Goal: Information Seeking & Learning: Understand process/instructions

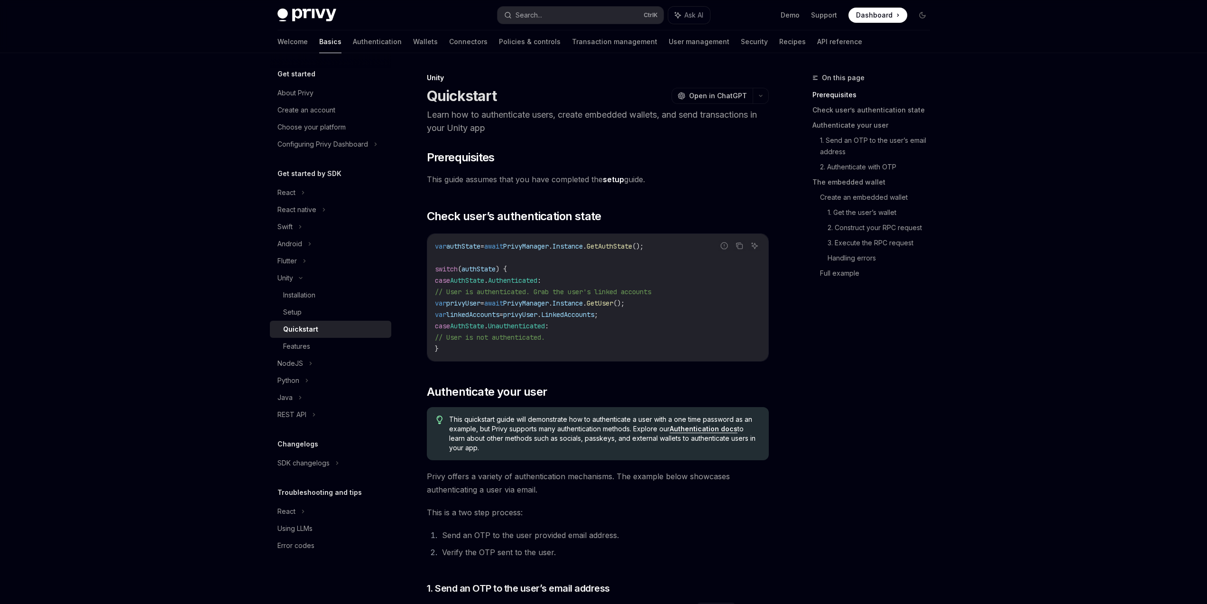
click at [908, 496] on div "On this page Prerequisites Check user’s authentication state Authenticate your …" at bounding box center [866, 338] width 144 height 532
click at [413, 45] on link "Wallets" at bounding box center [425, 41] width 25 height 23
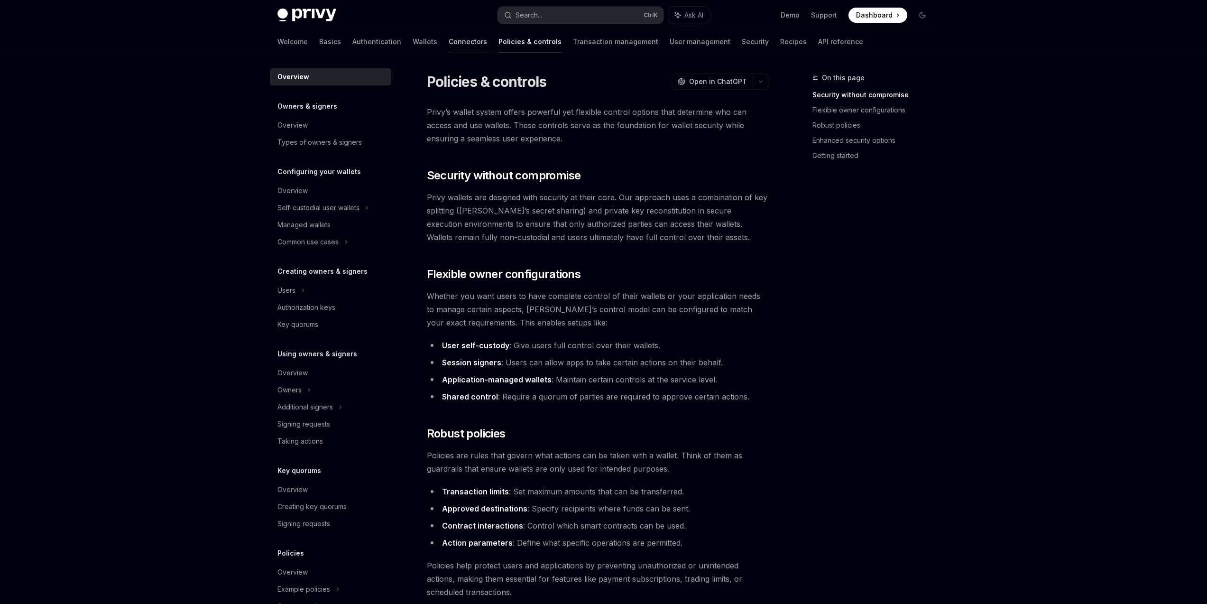
click at [449, 45] on link "Connectors" at bounding box center [468, 41] width 38 height 23
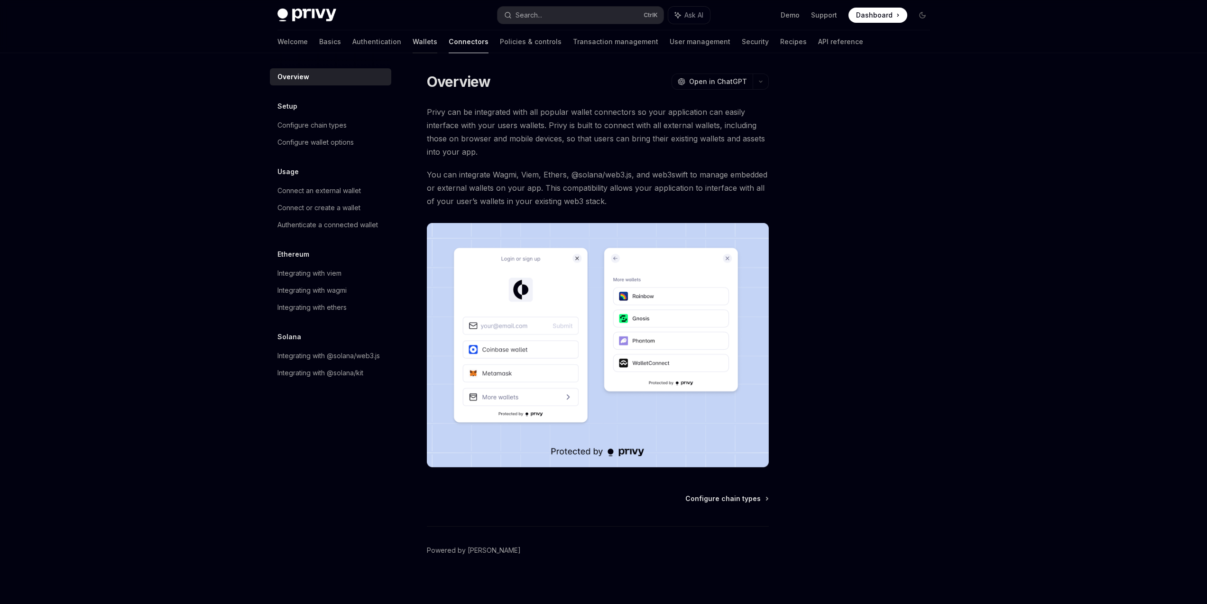
click at [413, 46] on link "Wallets" at bounding box center [425, 41] width 25 height 23
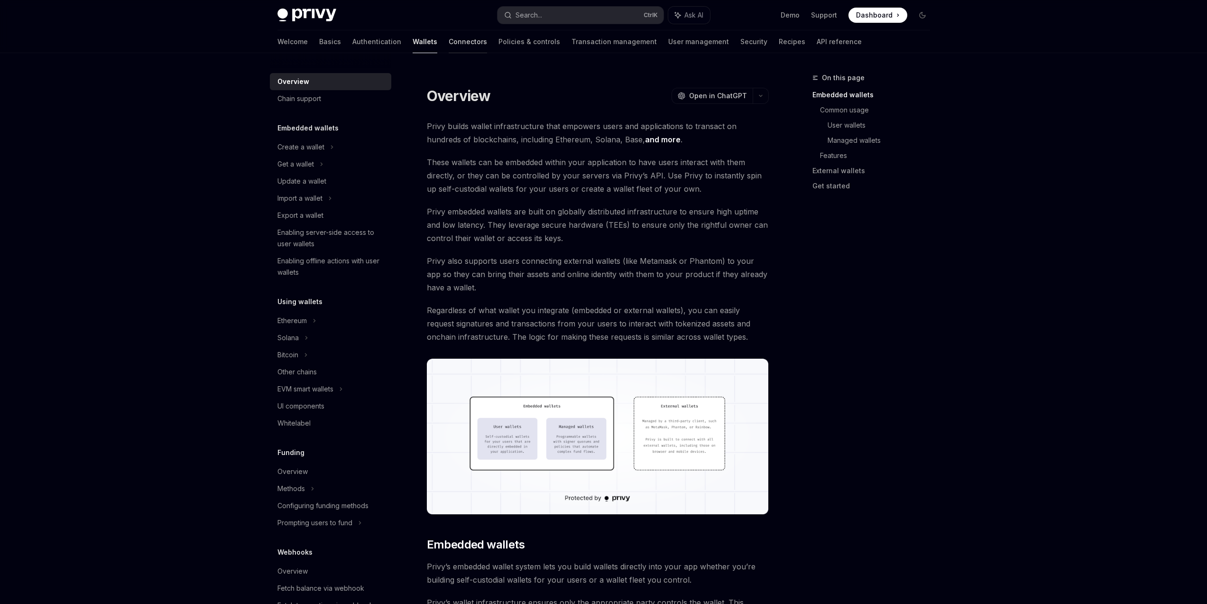
click at [449, 40] on link "Connectors" at bounding box center [468, 41] width 38 height 23
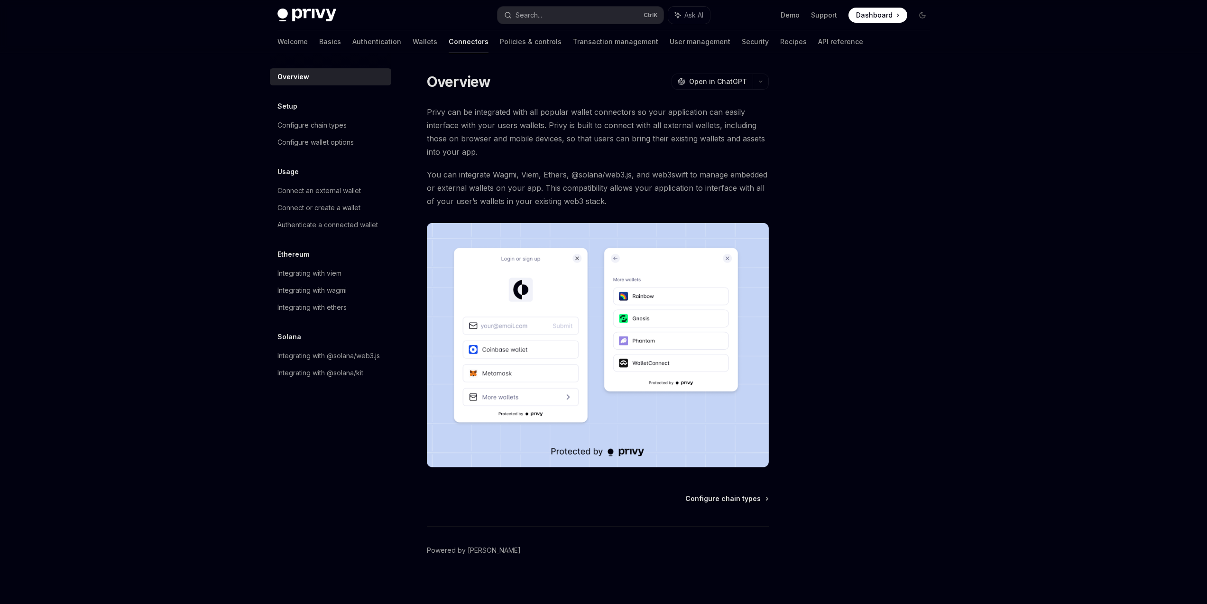
click at [365, 40] on div "Welcome Basics Authentication Wallets Connectors Policies & controls Transactio…" at bounding box center [570, 41] width 586 height 23
click at [413, 40] on link "Wallets" at bounding box center [425, 41] width 25 height 23
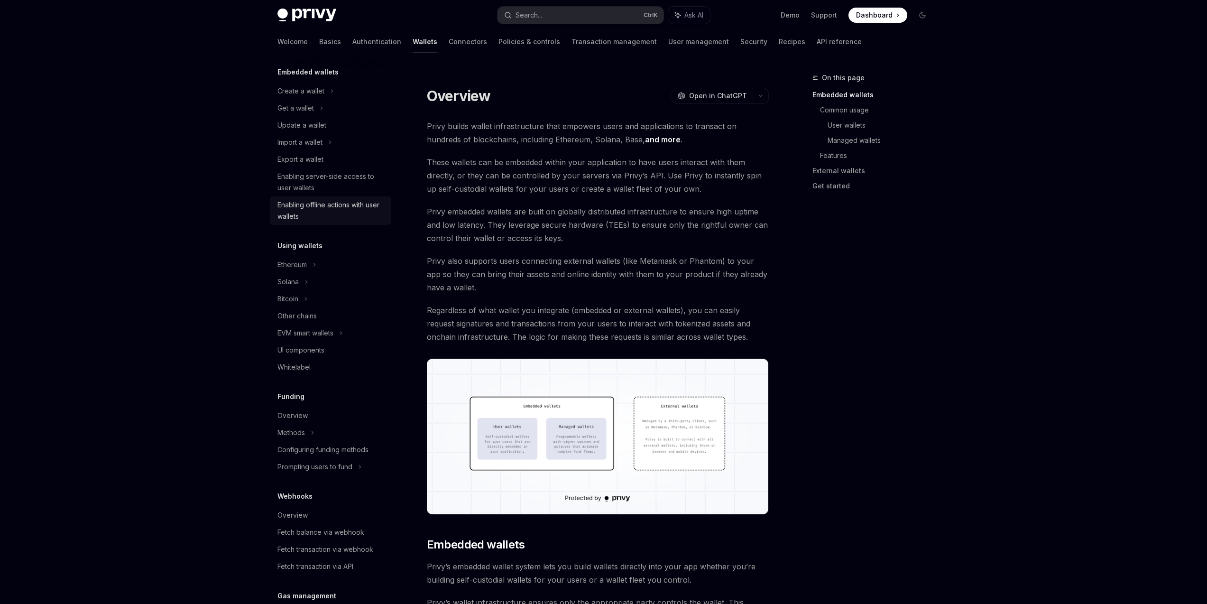
scroll to position [211, 0]
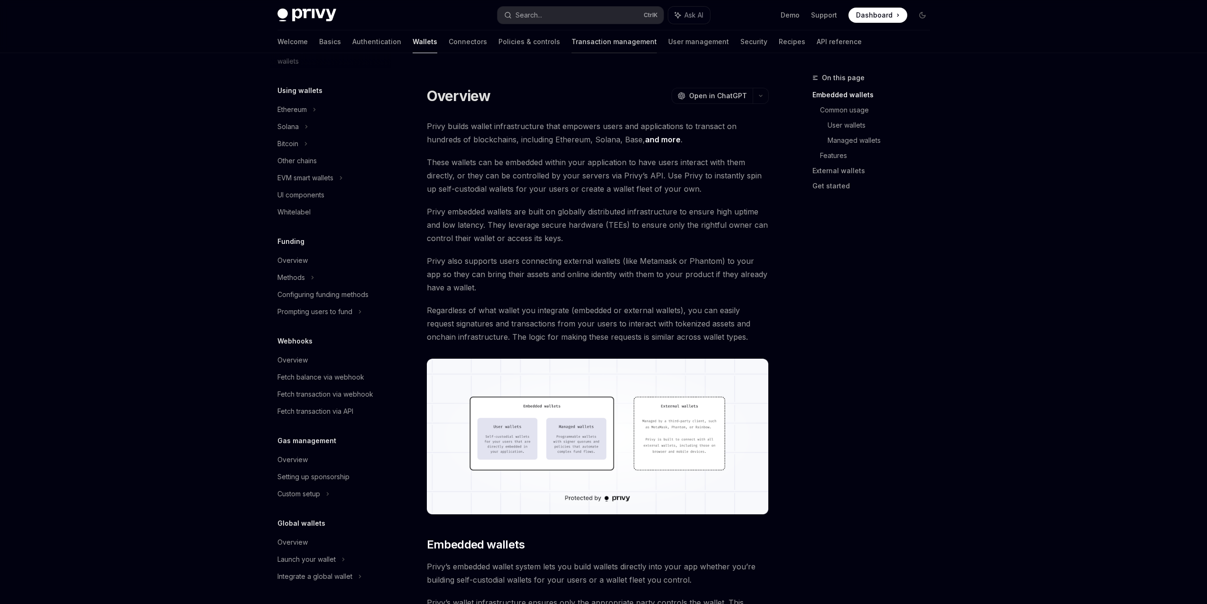
click at [572, 46] on link "Transaction management" at bounding box center [614, 41] width 85 height 23
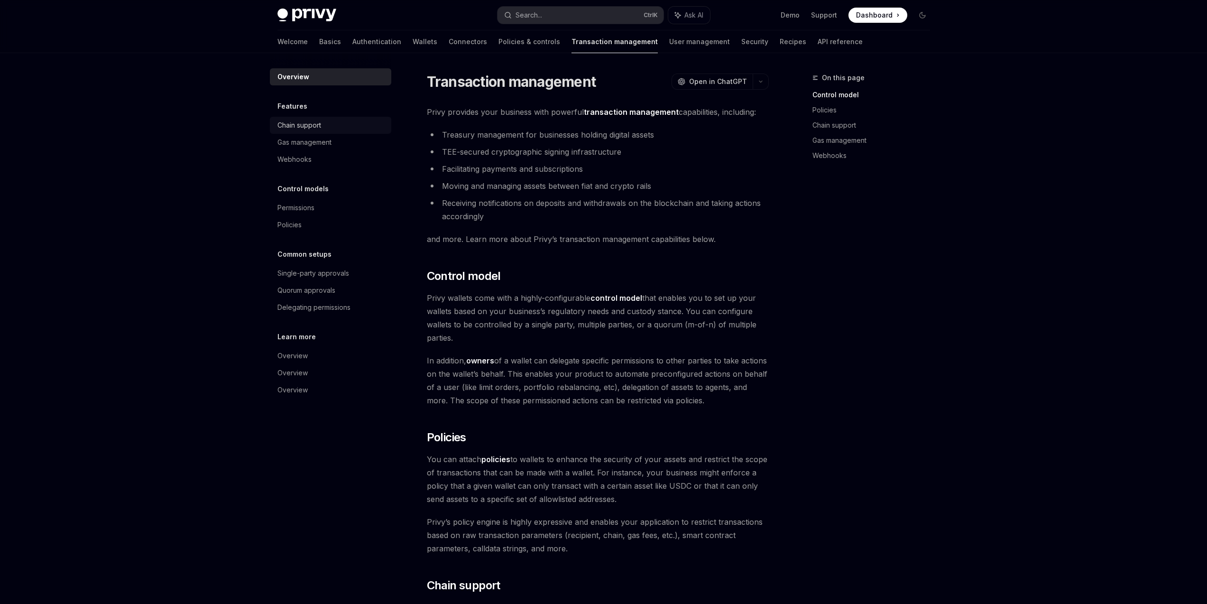
click at [360, 131] on link "Chain support" at bounding box center [330, 125] width 121 height 17
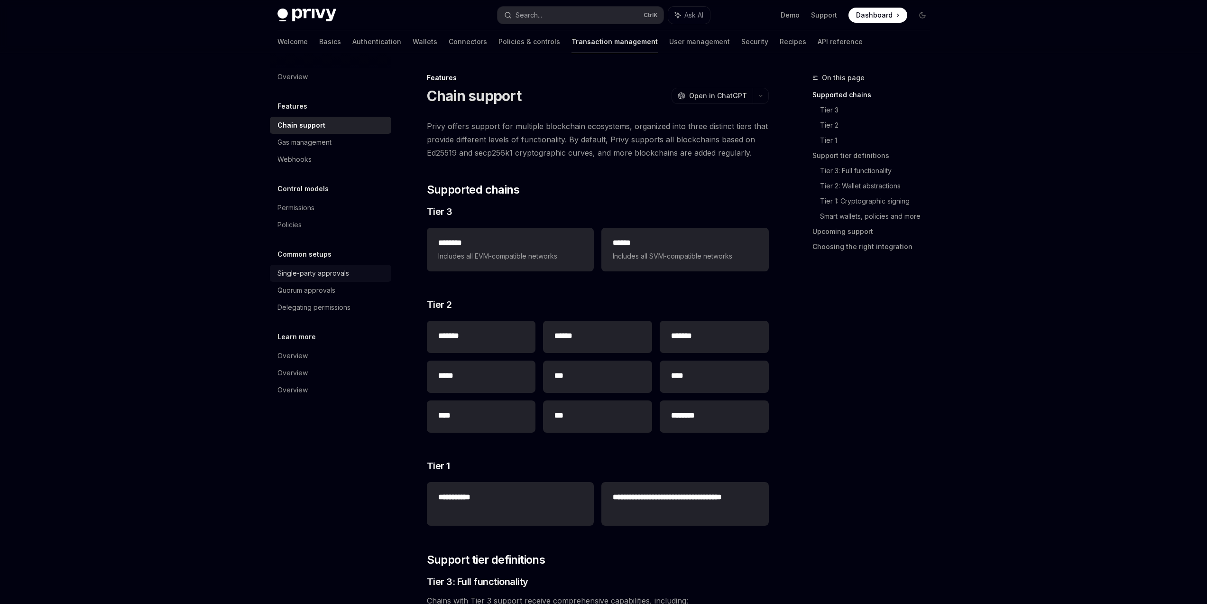
click at [358, 276] on div "Single-party approvals" at bounding box center [331, 273] width 108 height 11
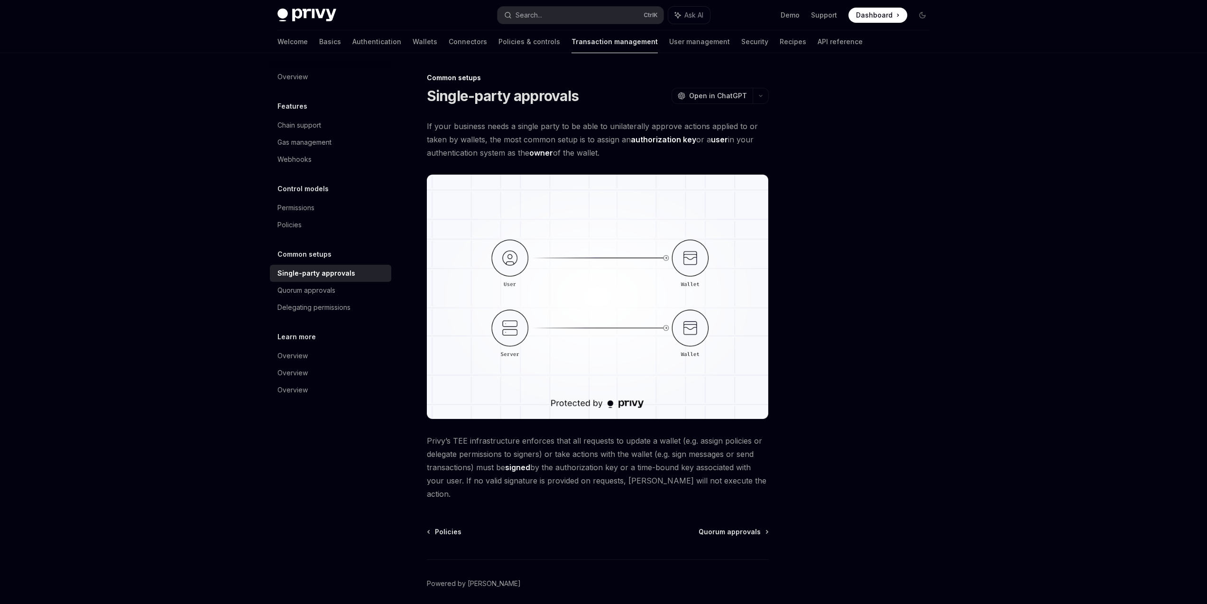
click at [884, 269] on div at bounding box center [866, 338] width 144 height 532
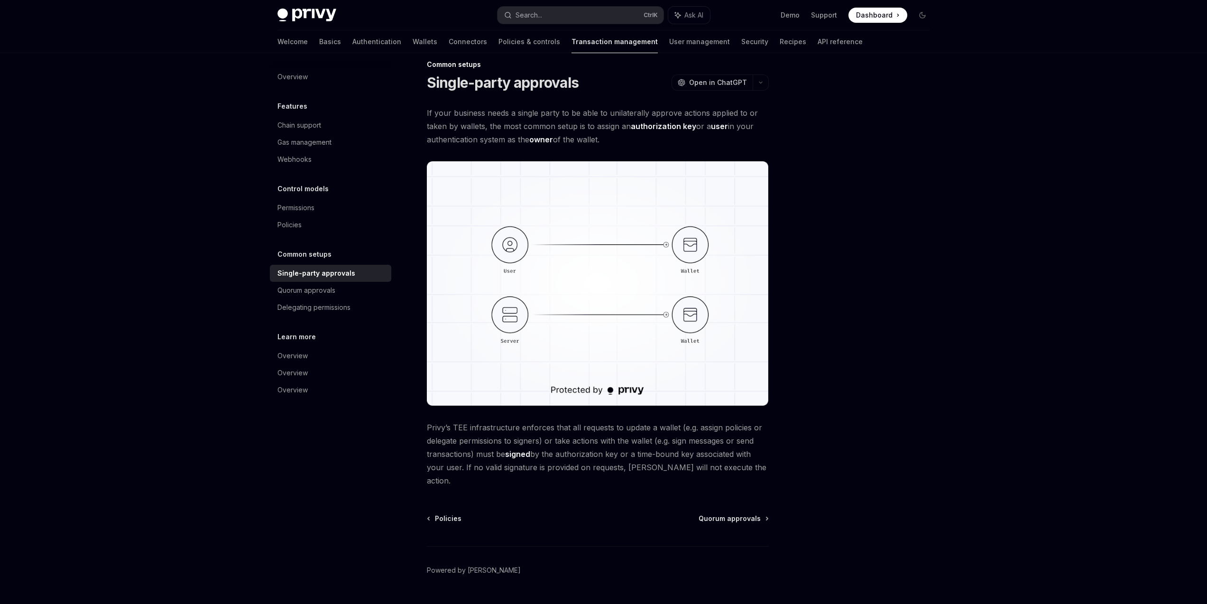
scroll to position [24, 0]
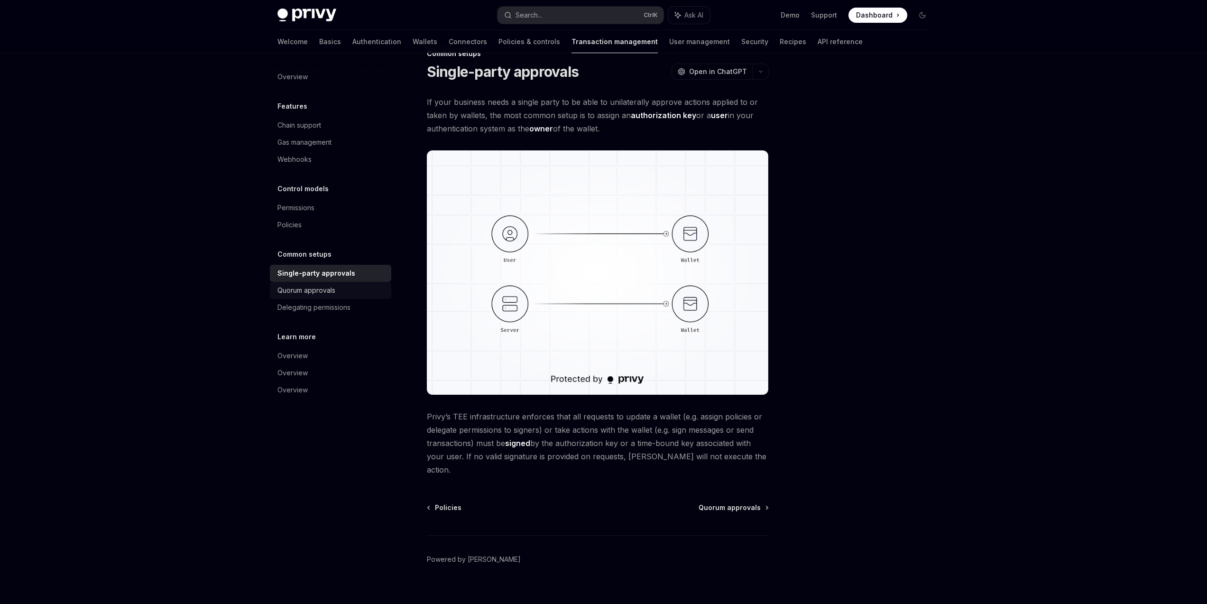
click at [315, 290] on div "Quorum approvals" at bounding box center [306, 290] width 58 height 11
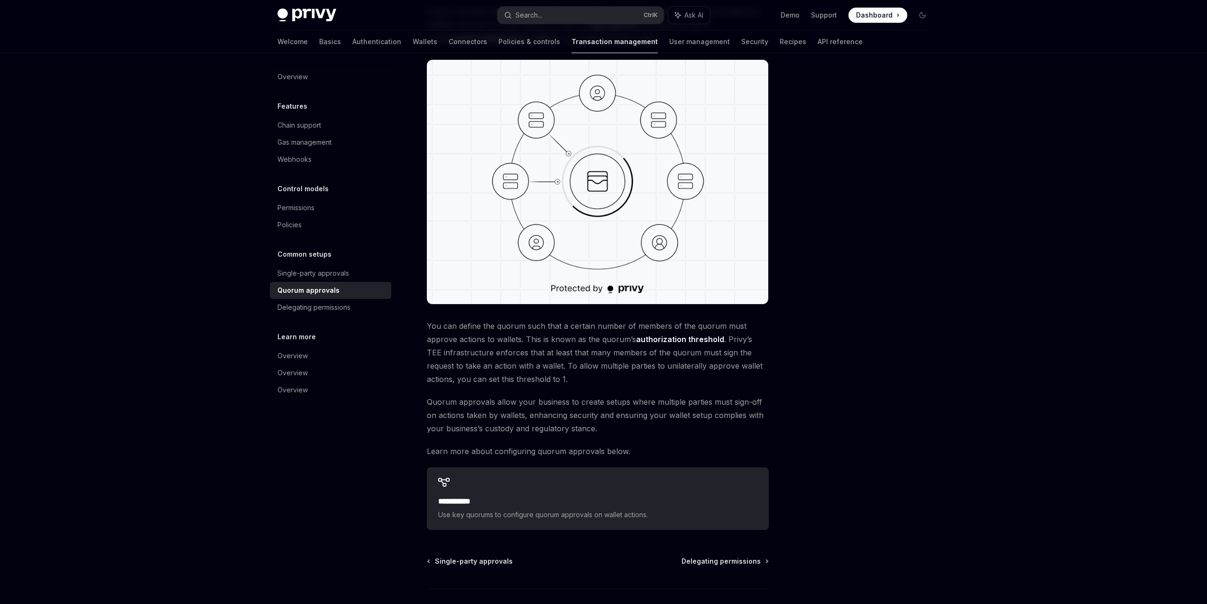
scroll to position [138, 0]
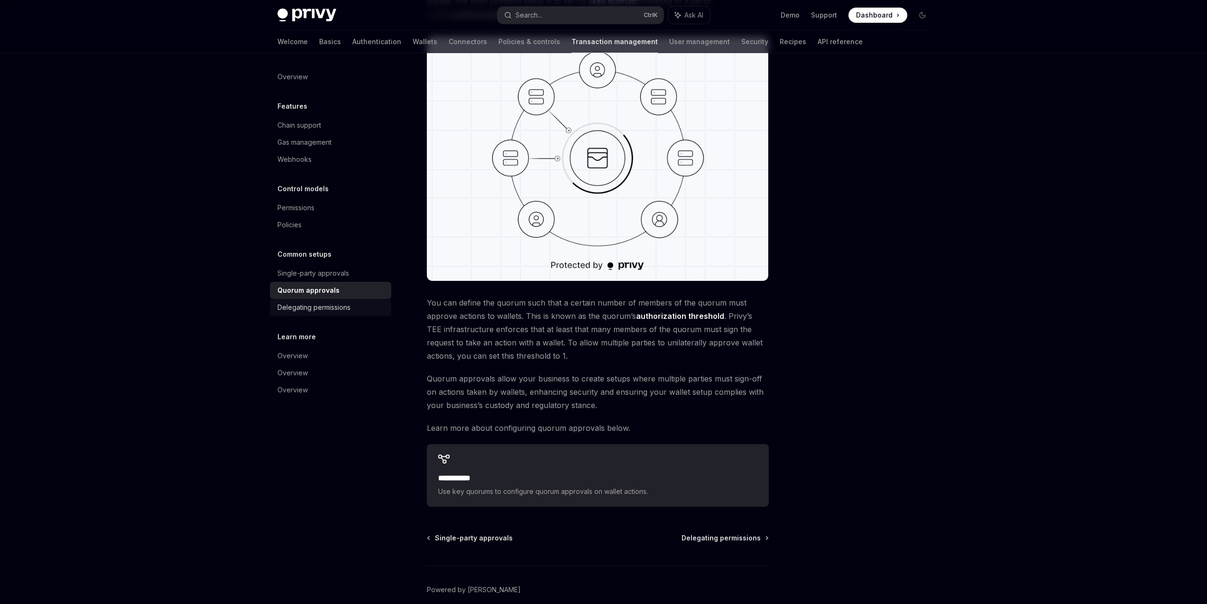
click at [338, 311] on div "Delegating permissions" at bounding box center [313, 307] width 73 height 11
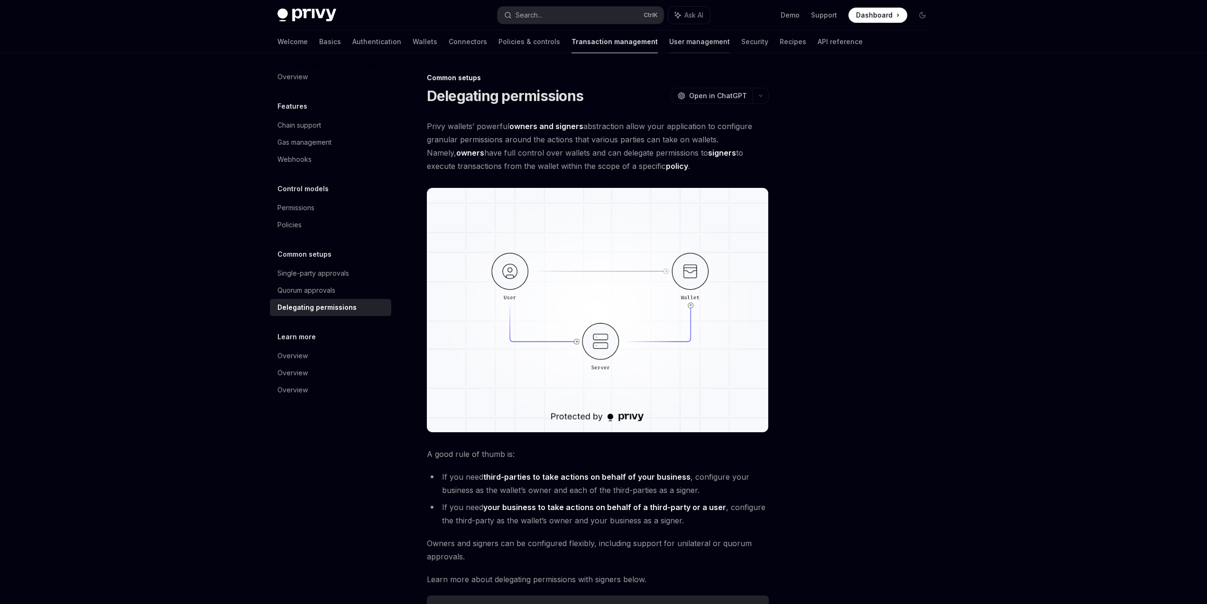
click at [669, 47] on link "User management" at bounding box center [699, 41] width 61 height 23
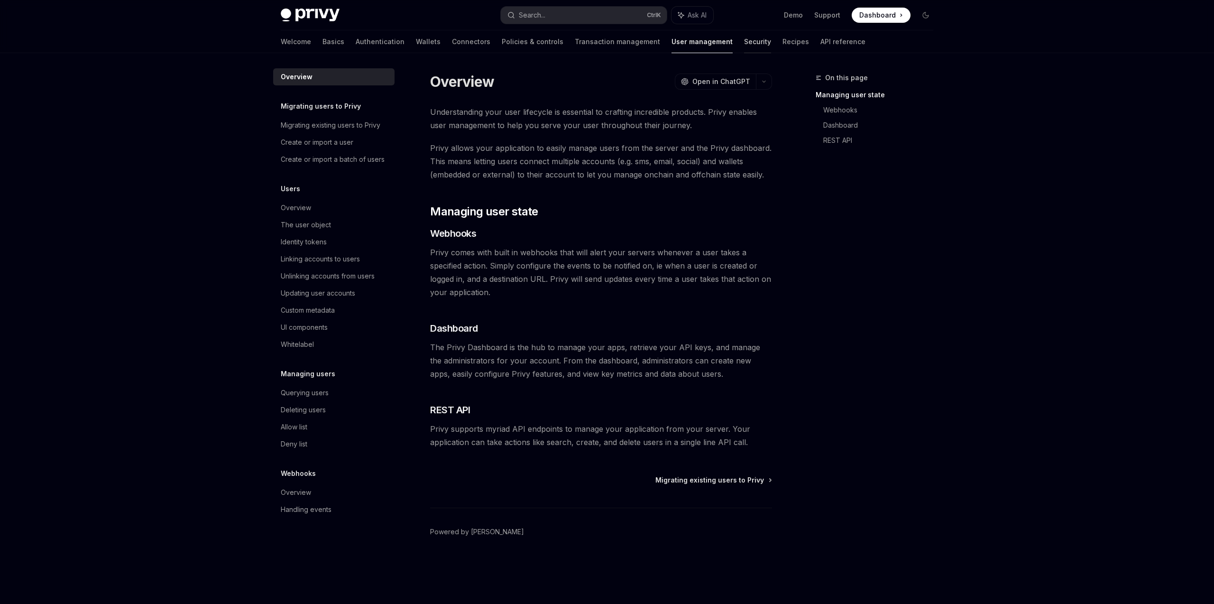
click at [744, 44] on link "Security" at bounding box center [757, 41] width 27 height 23
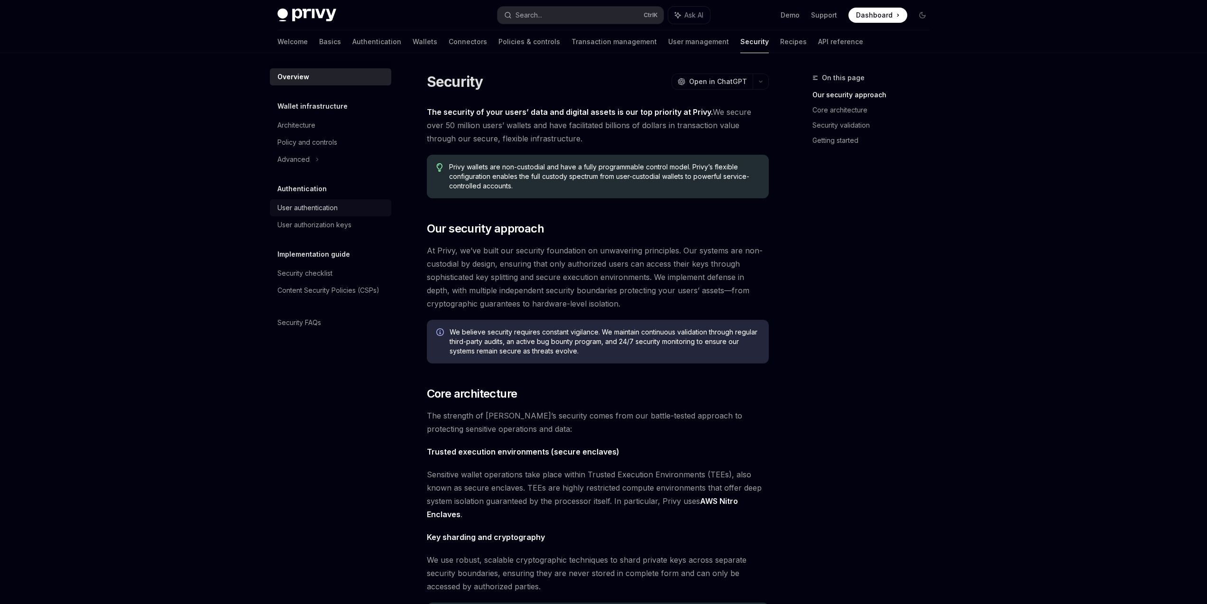
click at [335, 204] on div "User authentication" at bounding box center [307, 207] width 60 height 11
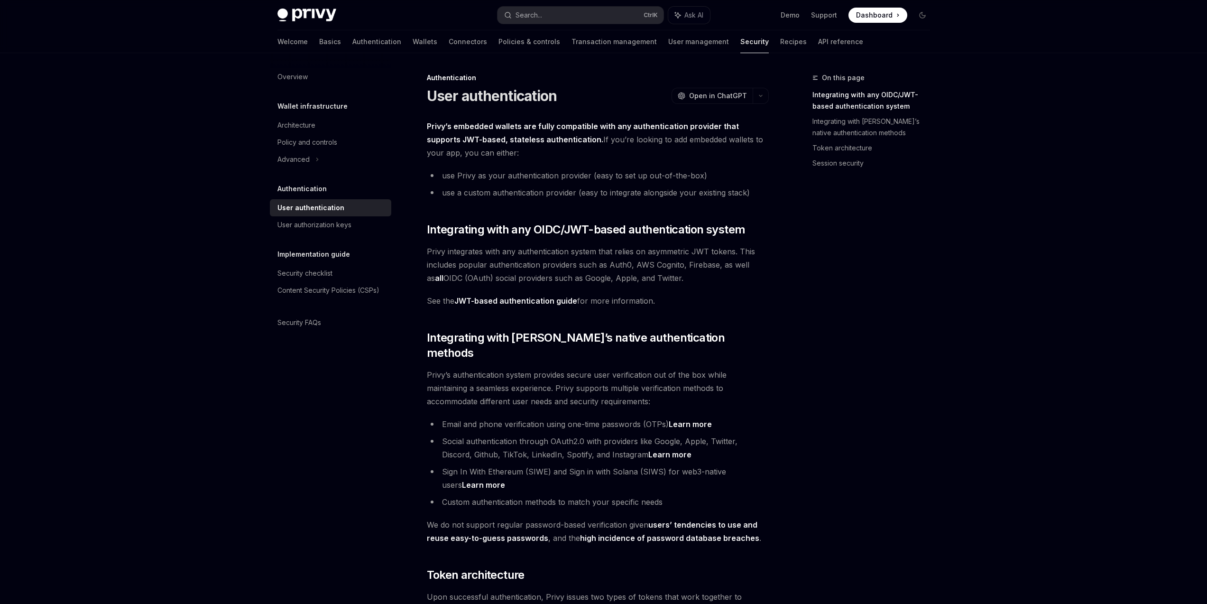
click at [746, 50] on div "Welcome Basics Authentication Wallets Connectors Policies & controls Transactio…" at bounding box center [570, 41] width 586 height 23
click at [780, 46] on link "Recipes" at bounding box center [793, 41] width 27 height 23
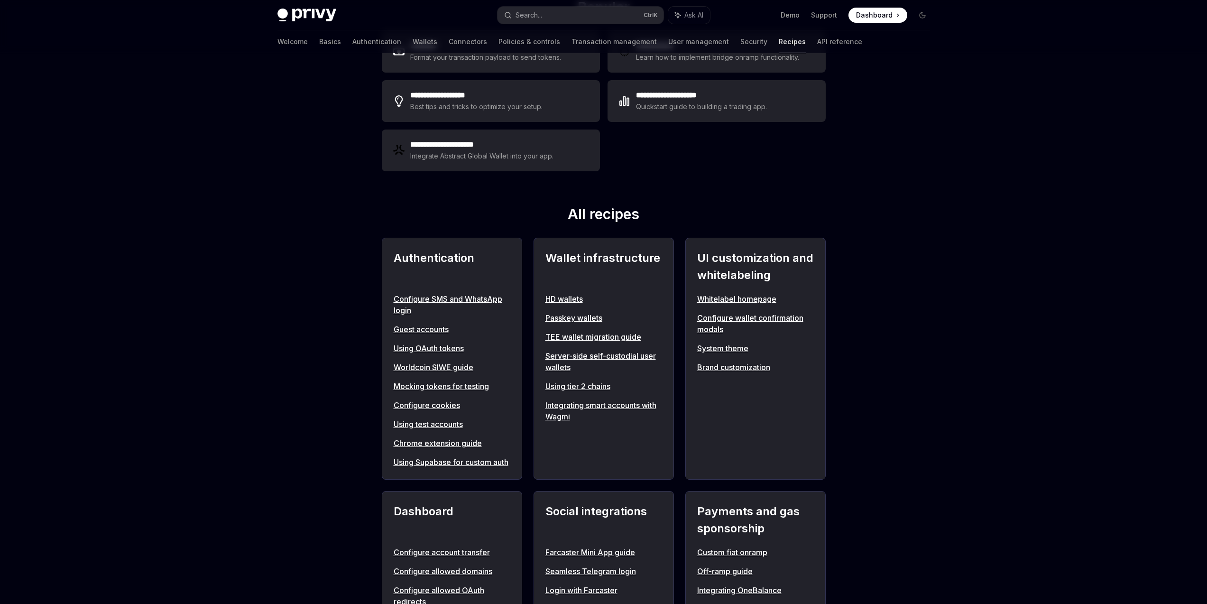
scroll to position [285, 0]
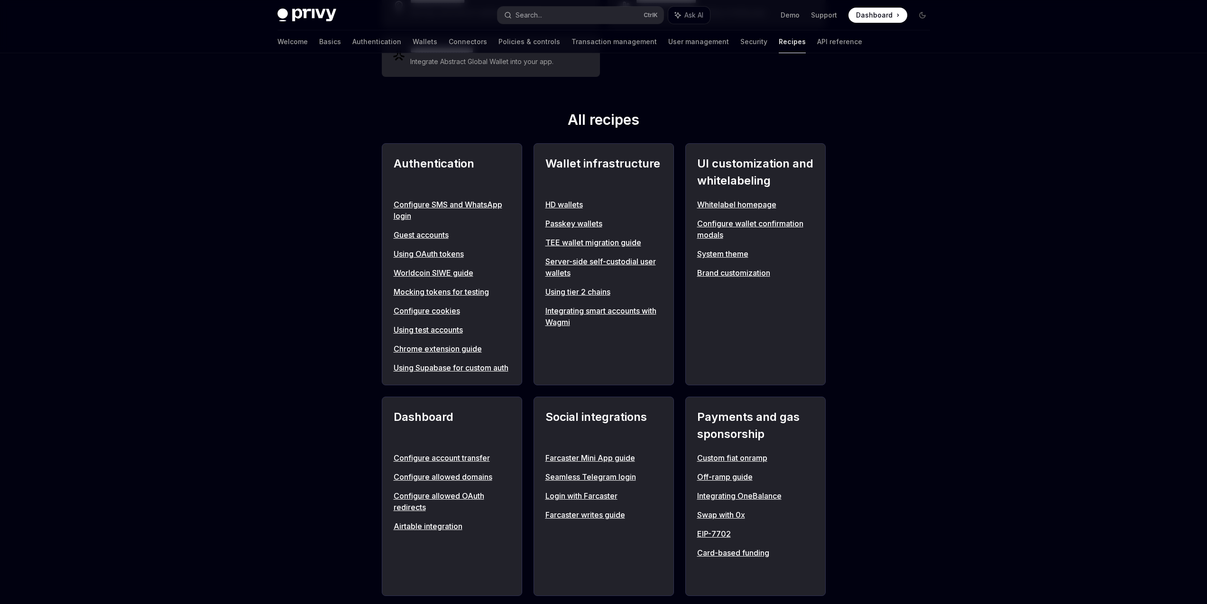
click at [629, 267] on link "Server-side self-custodial user wallets" at bounding box center [603, 267] width 117 height 23
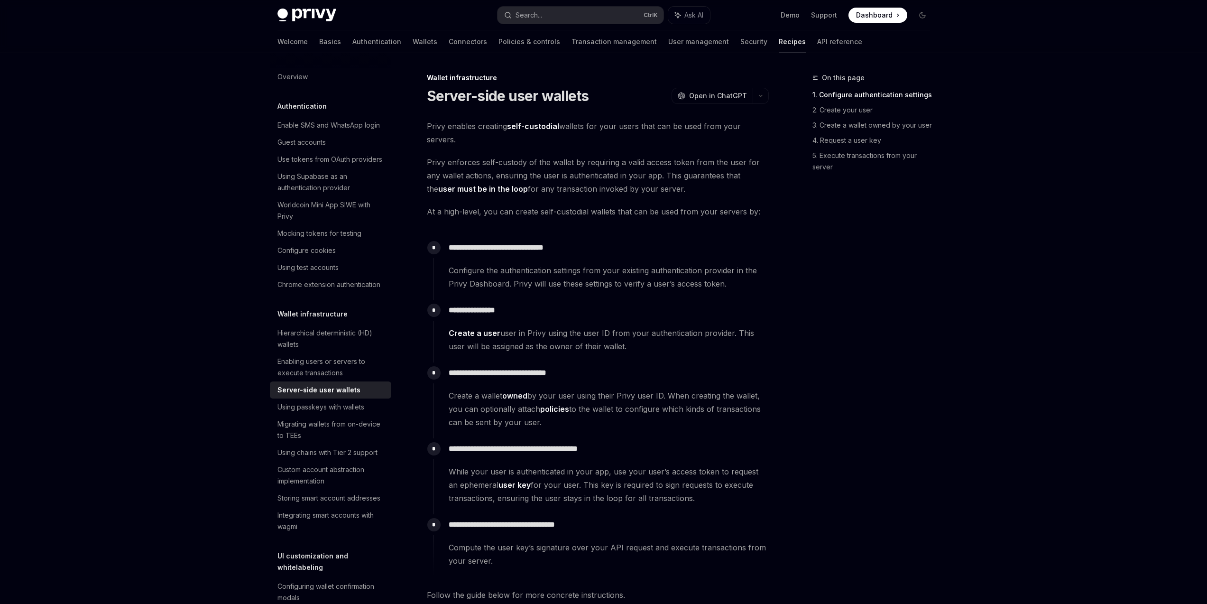
click at [823, 264] on div "On this page 1. Configure authentication settings 2. Create your user 3. Create…" at bounding box center [866, 338] width 144 height 532
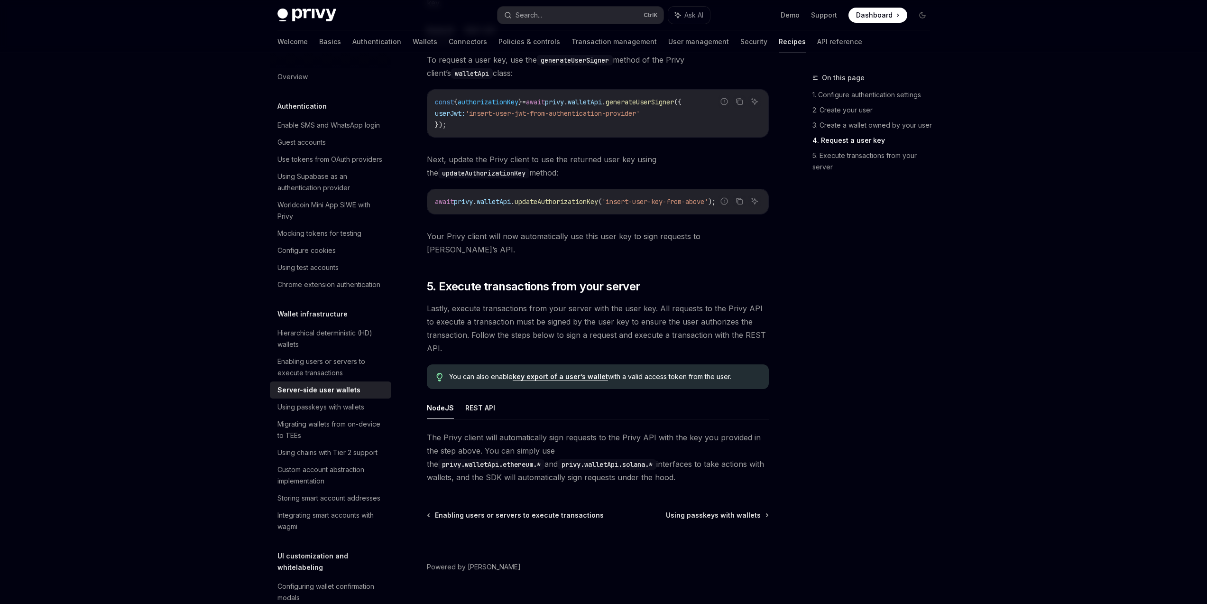
scroll to position [1601, 0]
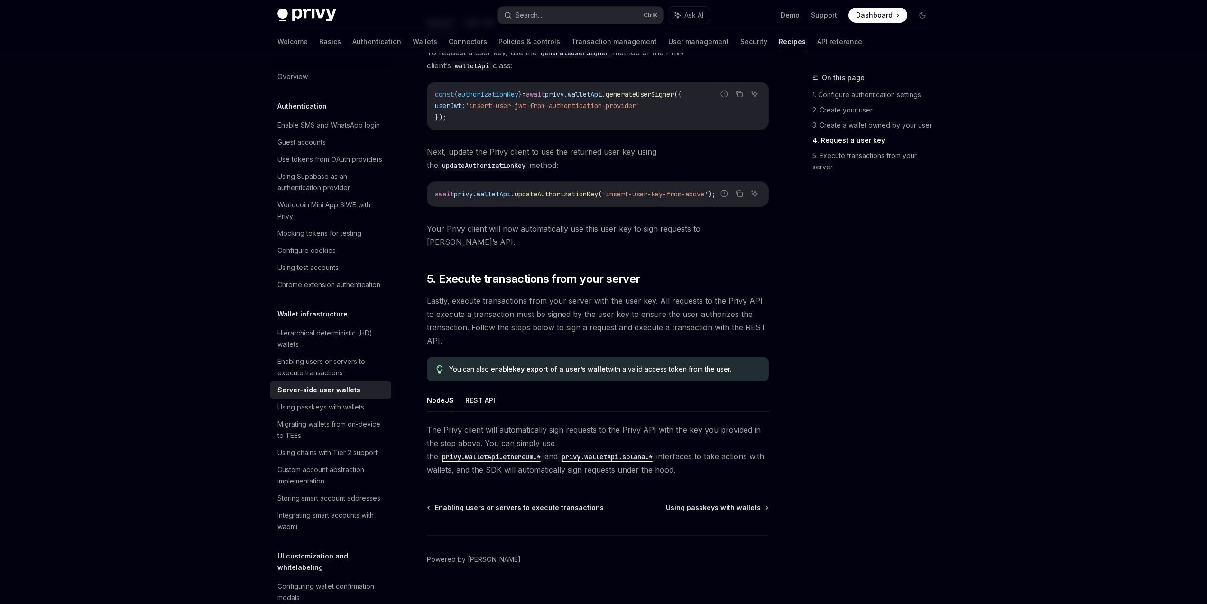
click at [544, 452] on code "privy.walletApi.ethereum.*" at bounding box center [491, 457] width 106 height 10
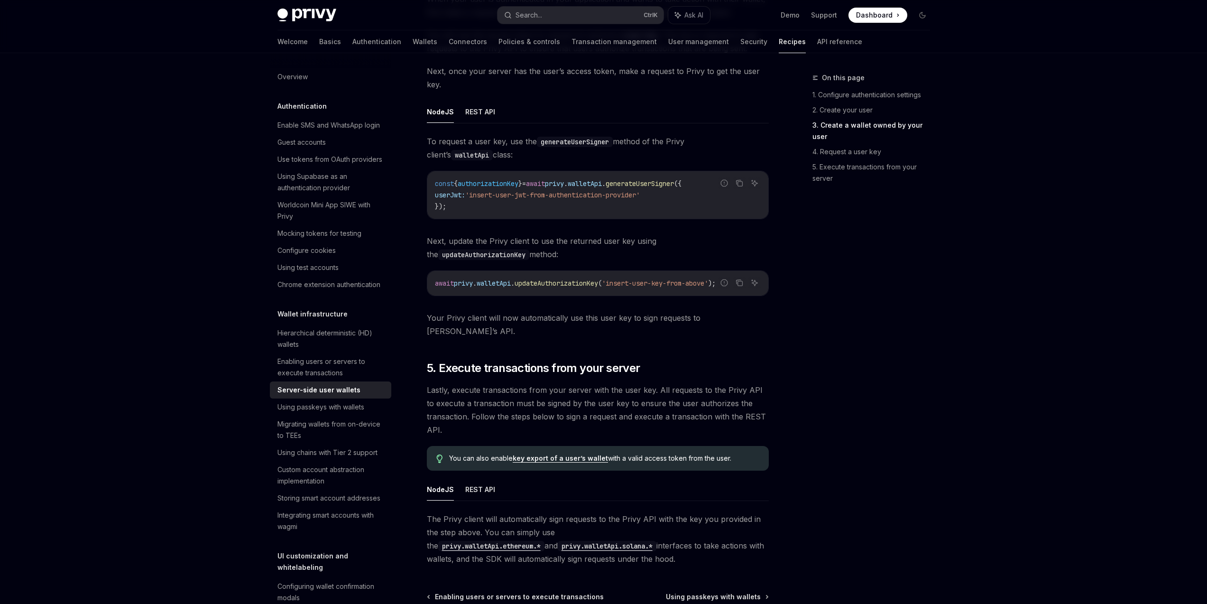
scroll to position [1601, 0]
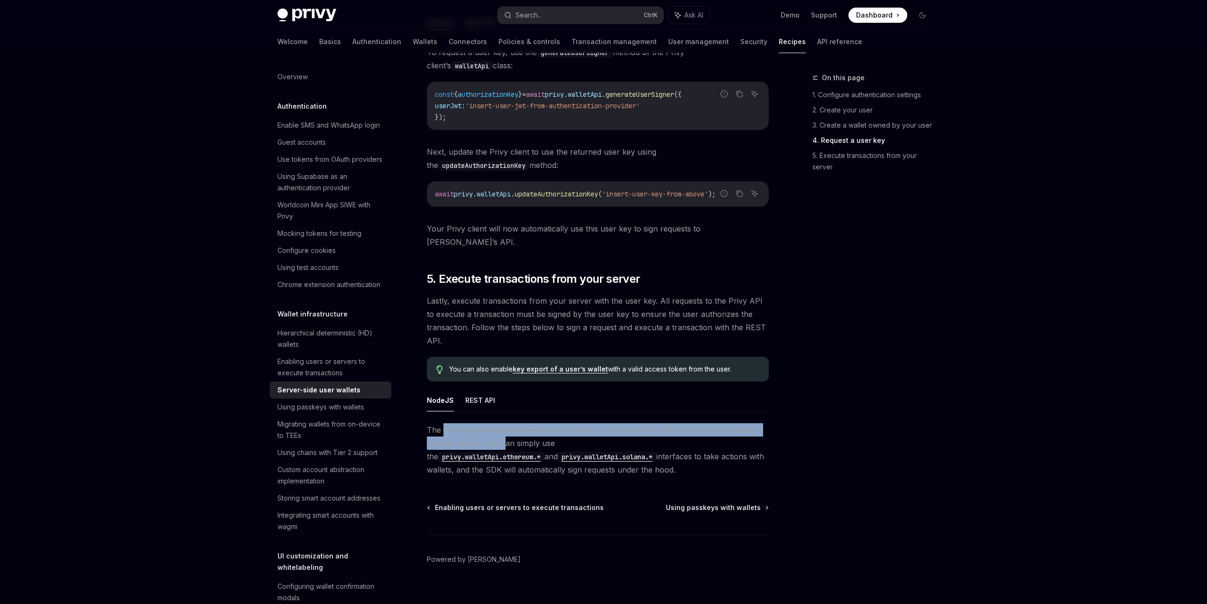
drag, startPoint x: 444, startPoint y: 415, endPoint x: 503, endPoint y: 427, distance: 60.1
click at [503, 427] on span "The Privy client will automatically sign requests to the Privy API with the key…" at bounding box center [598, 449] width 342 height 53
click at [823, 429] on div "On this page 1. Configure authentication settings 2. Create your user 3. Create…" at bounding box center [866, 338] width 144 height 532
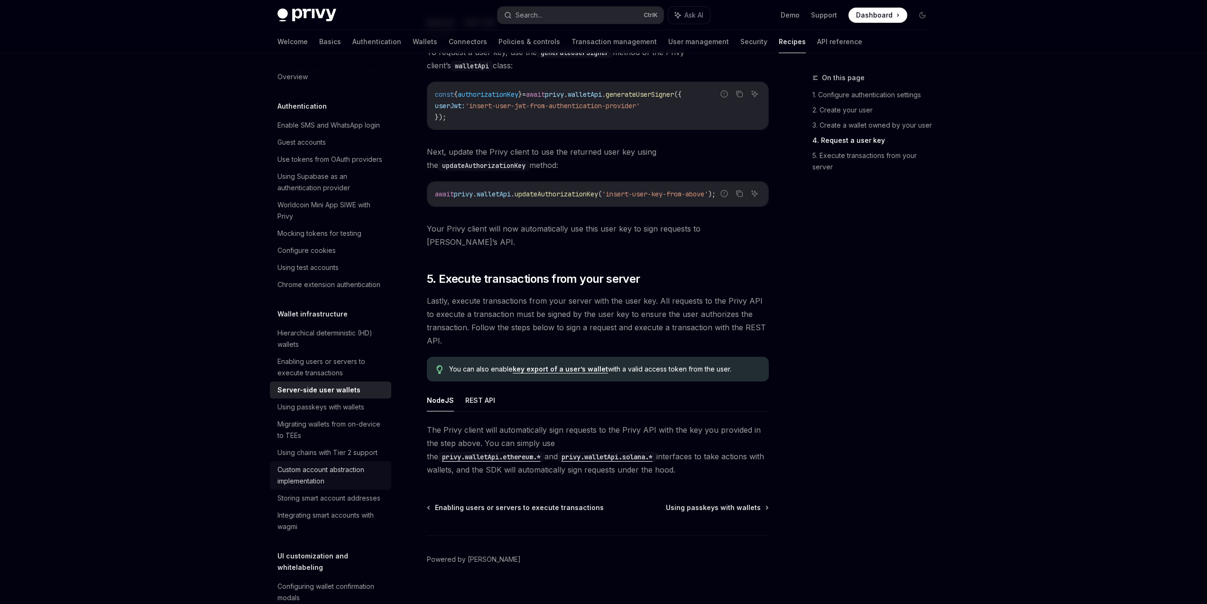
click at [337, 487] on div "Custom account abstraction implementation" at bounding box center [331, 475] width 108 height 23
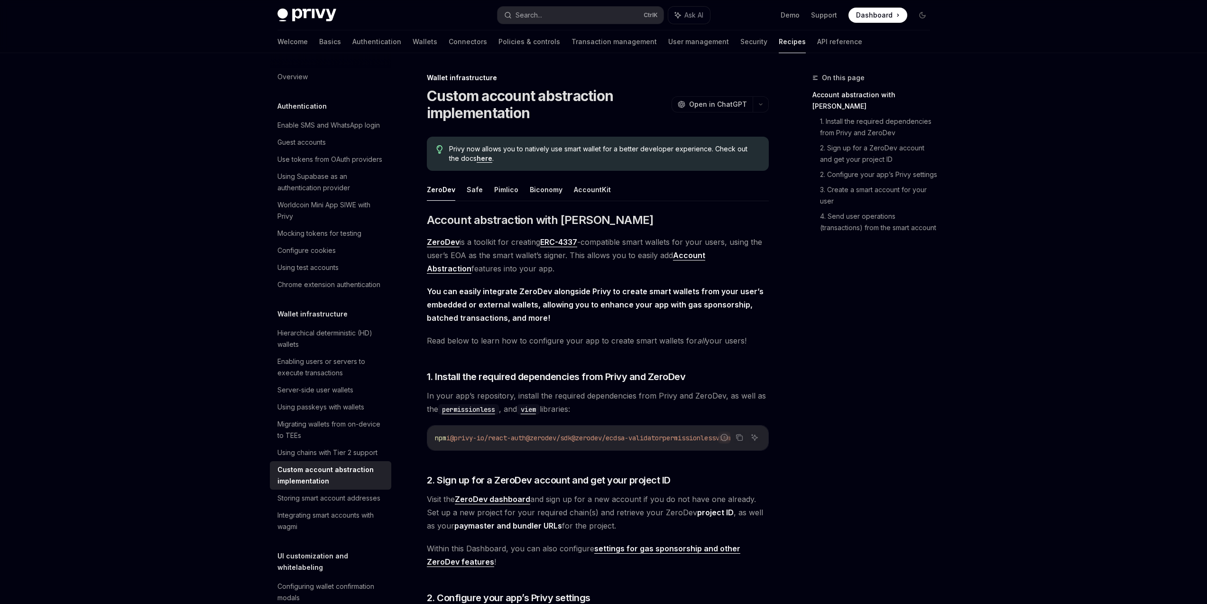
click at [889, 428] on div "On this page Account abstraction with ZeroDev 1. Install the required dependenc…" at bounding box center [866, 338] width 144 height 532
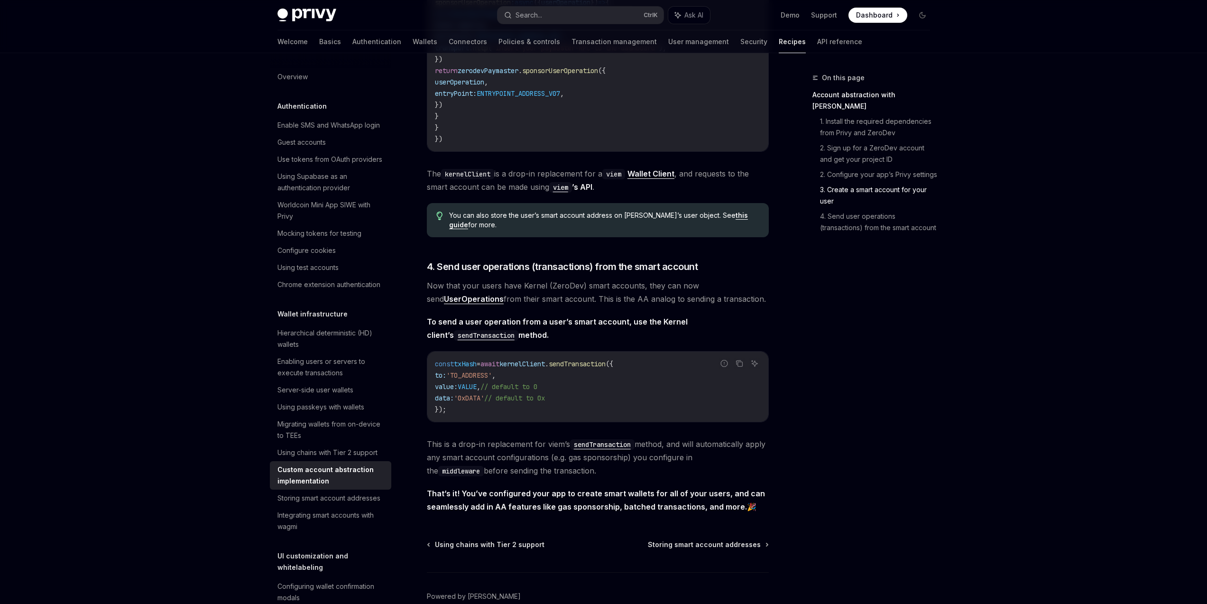
scroll to position [1800, 0]
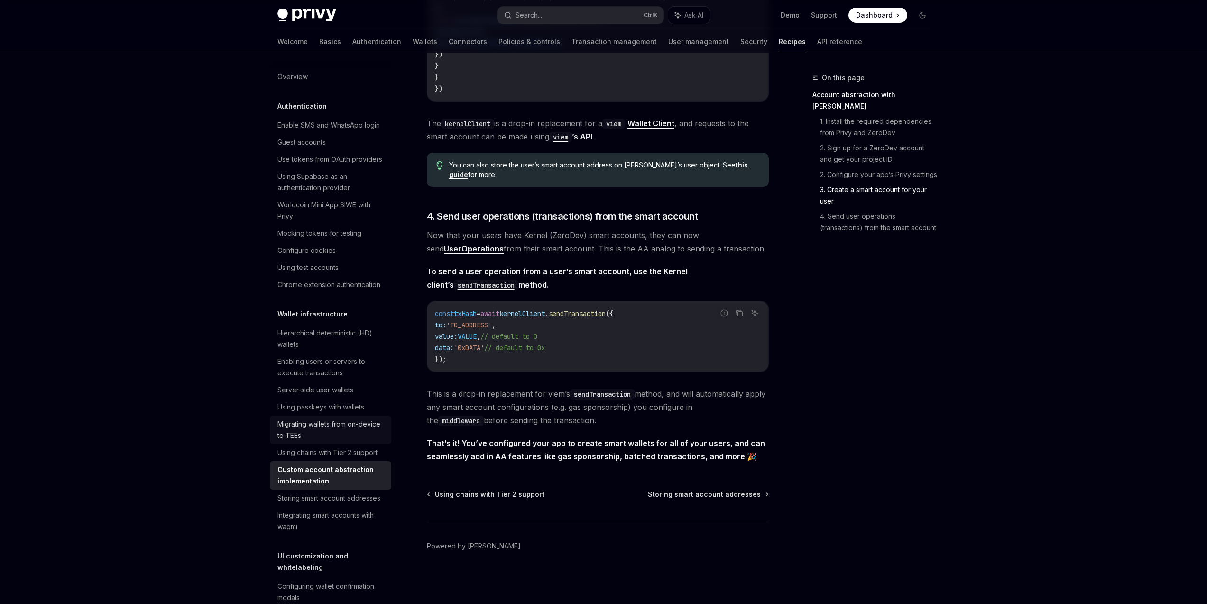
click at [350, 441] on div "Migrating wallets from on-device to TEEs" at bounding box center [331, 429] width 108 height 23
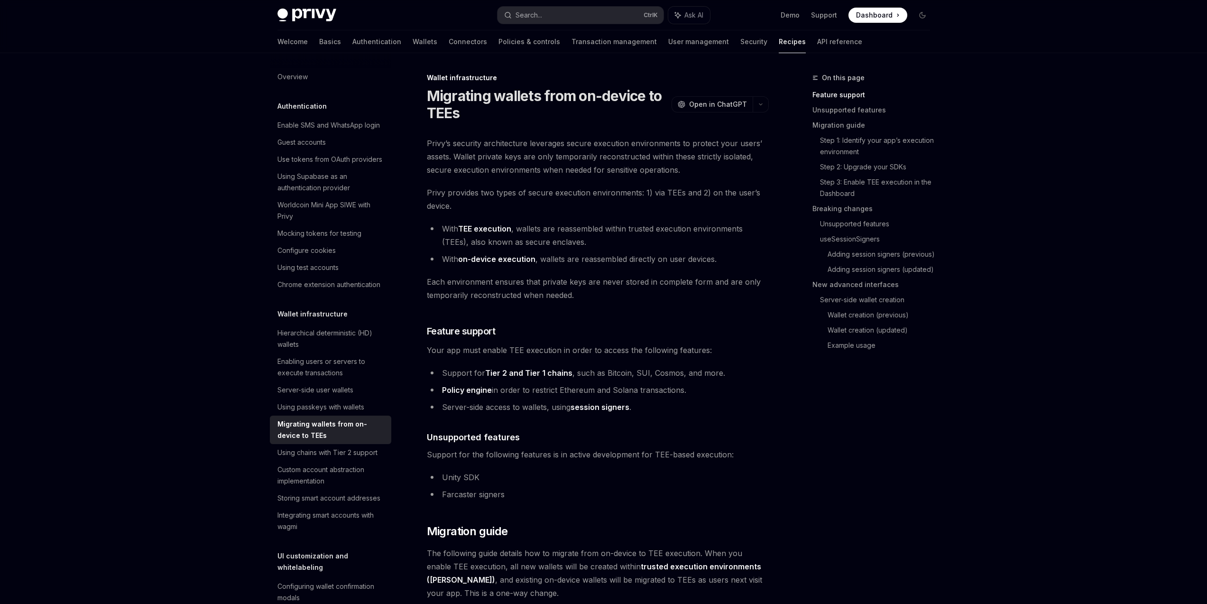
click at [876, 442] on div "On this page Feature support Unsupported features Migration guide Step 1: Ident…" at bounding box center [866, 338] width 144 height 532
click at [352, 42] on link "Authentication" at bounding box center [376, 41] width 49 height 23
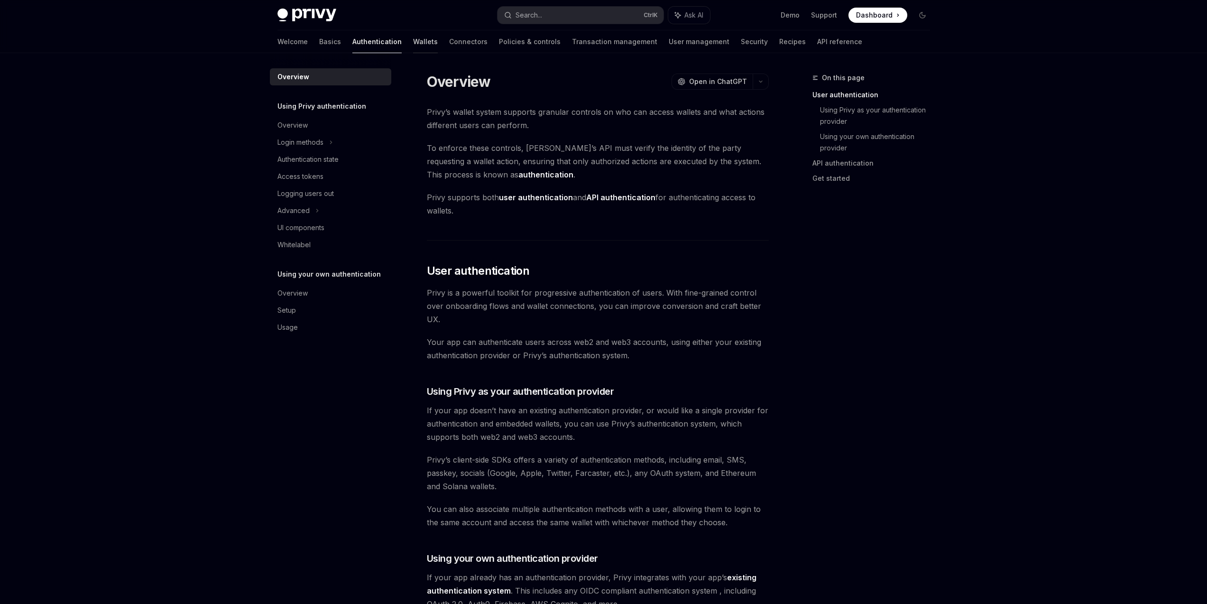
click at [413, 46] on link "Wallets" at bounding box center [425, 41] width 25 height 23
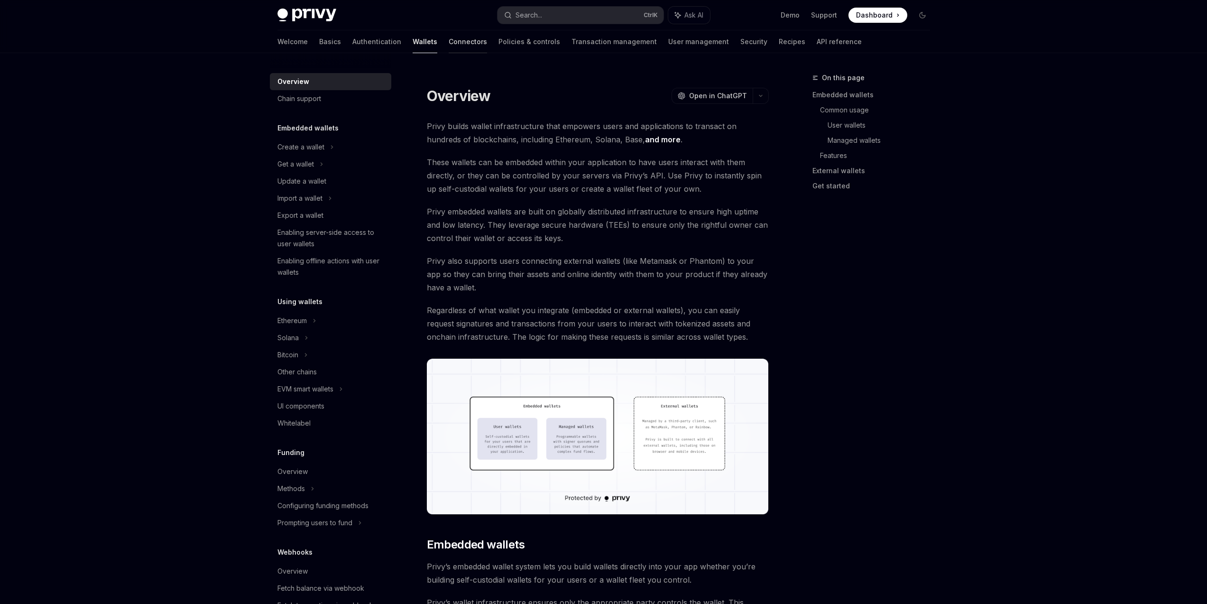
type textarea "*"
click at [550, 10] on button "Search... Ctrl K" at bounding box center [581, 15] width 166 height 17
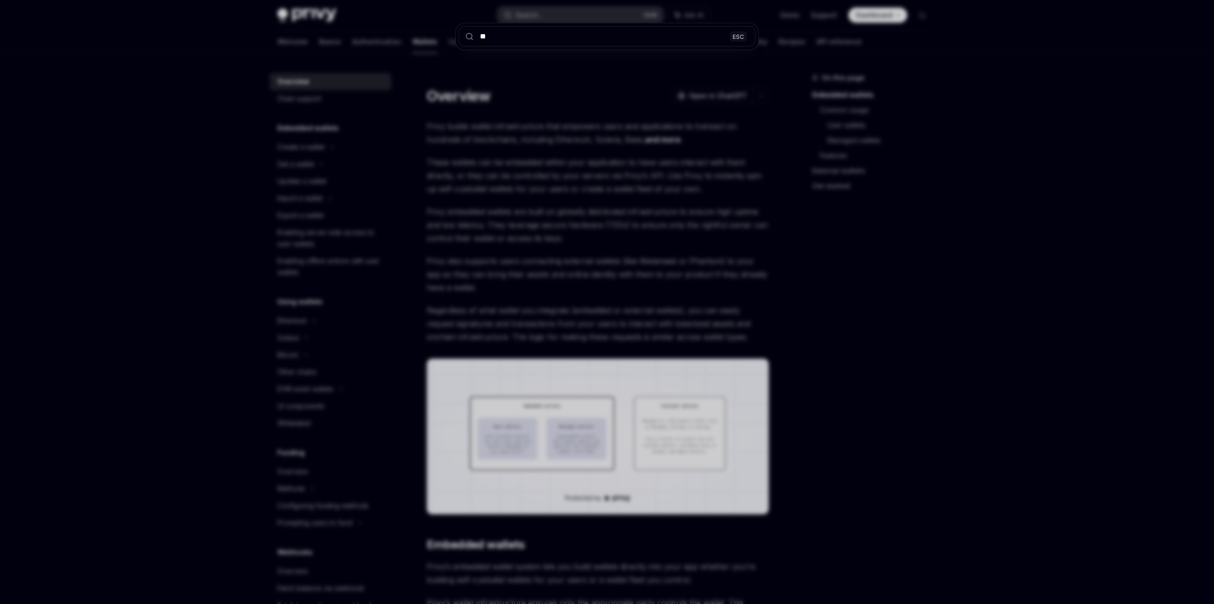
type input "***"
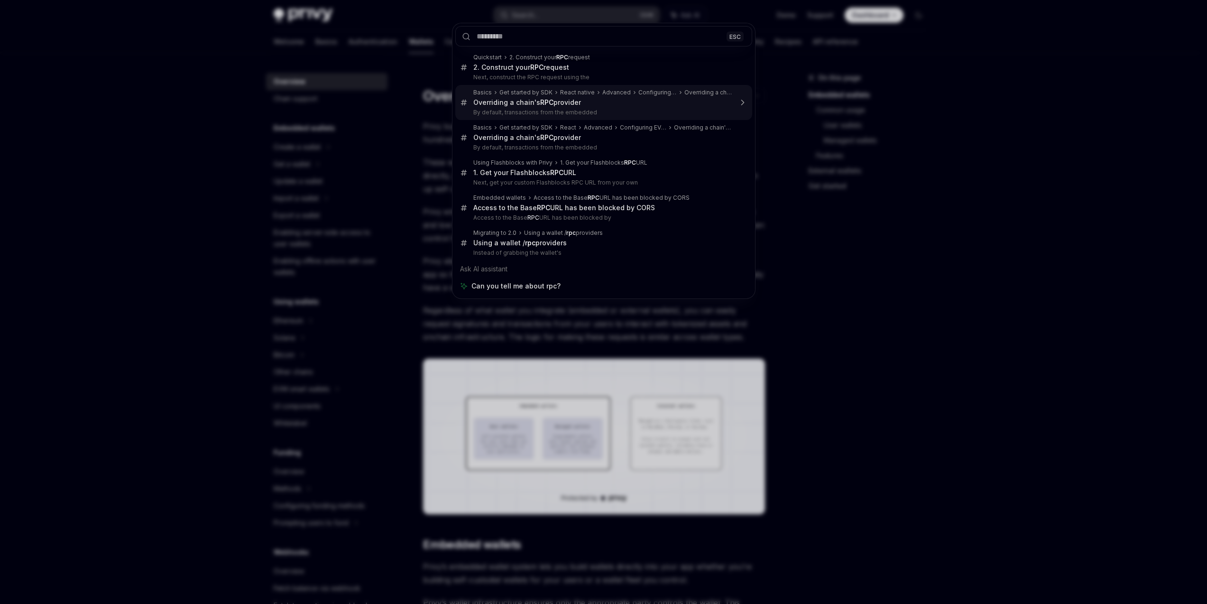
type textarea "*"
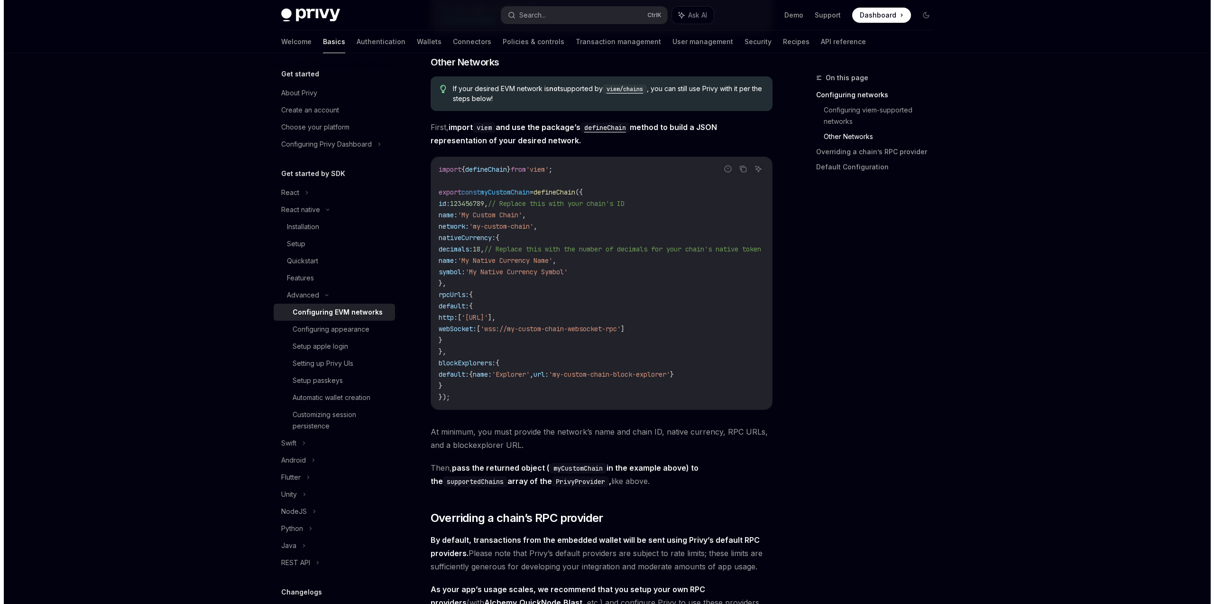
scroll to position [816, 0]
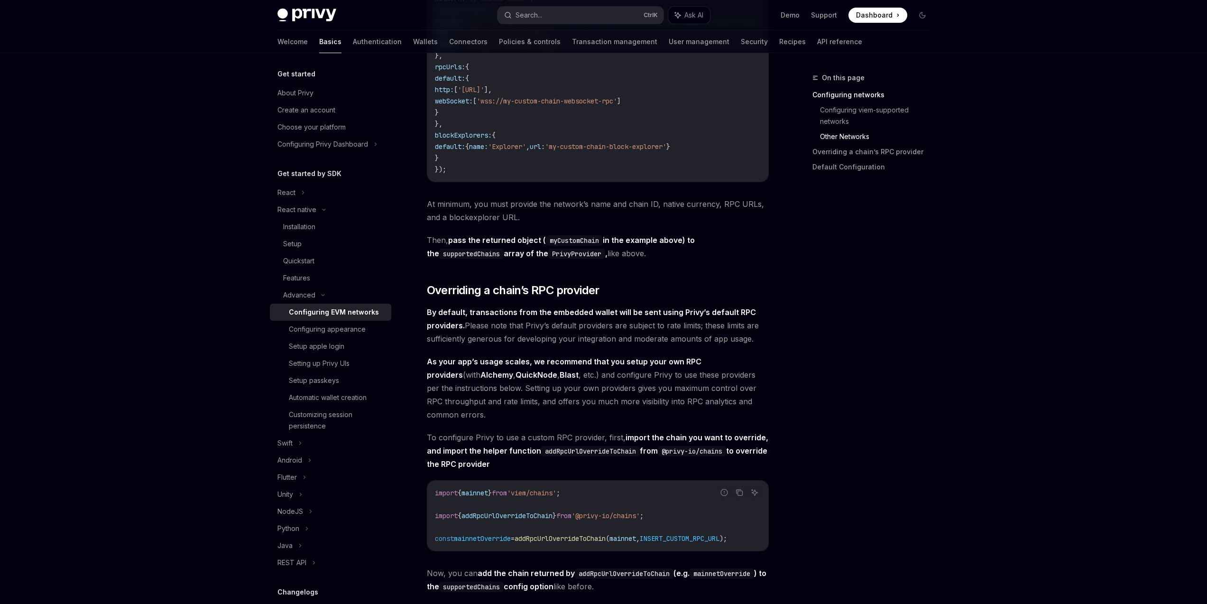
drag, startPoint x: 733, startPoint y: 323, endPoint x: 740, endPoint y: 323, distance: 7.1
click at [735, 323] on strong "By default, transactions from the embedded wallet will be sent using Privy’s de…" at bounding box center [591, 318] width 329 height 23
drag, startPoint x: 740, startPoint y: 323, endPoint x: 717, endPoint y: 338, distance: 27.3
click at [740, 324] on strong "By default, transactions from the embedded wallet will be sent using Privy’s de…" at bounding box center [591, 318] width 329 height 23
click at [717, 338] on span "By default, transactions from the embedded wallet will be sent using Privy’s de…" at bounding box center [598, 325] width 342 height 40
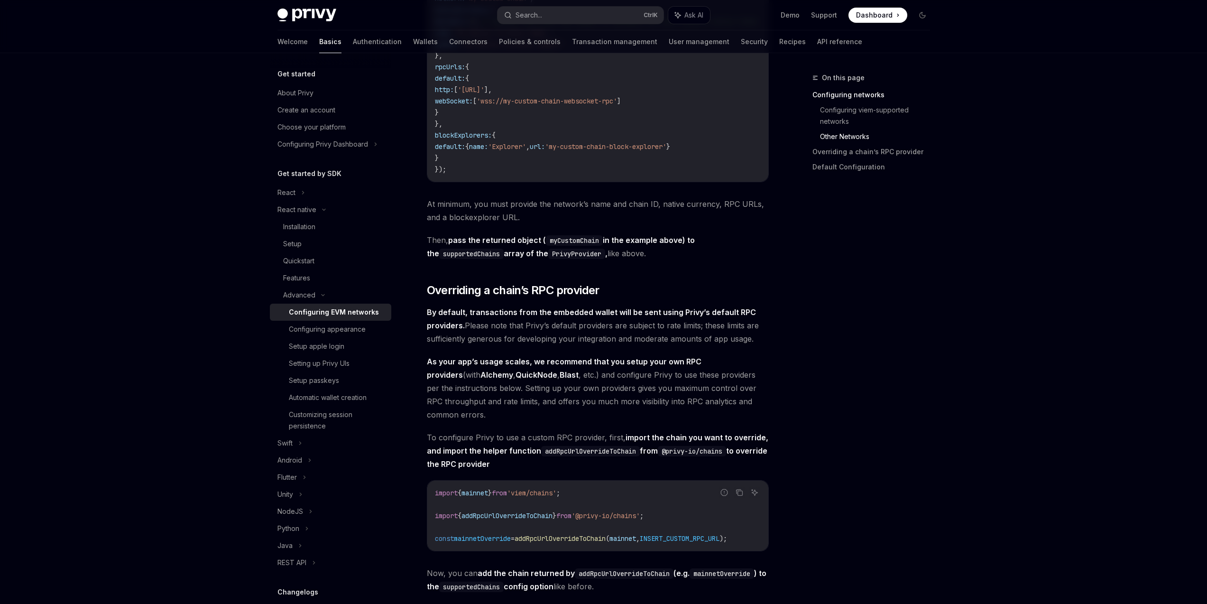
click at [705, 357] on div "Read below to learn how to configure supported EVM networks for the Expo SDK an…" at bounding box center [598, 20] width 342 height 1433
click at [711, 345] on span "By default, transactions from the embedded wallet will be sent using Privy’s de…" at bounding box center [598, 325] width 342 height 40
click at [755, 345] on span "By default, transactions from the embedded wallet will be sent using Privy’s de…" at bounding box center [598, 325] width 342 height 40
drag, startPoint x: 665, startPoint y: 338, endPoint x: 698, endPoint y: 340, distance: 32.3
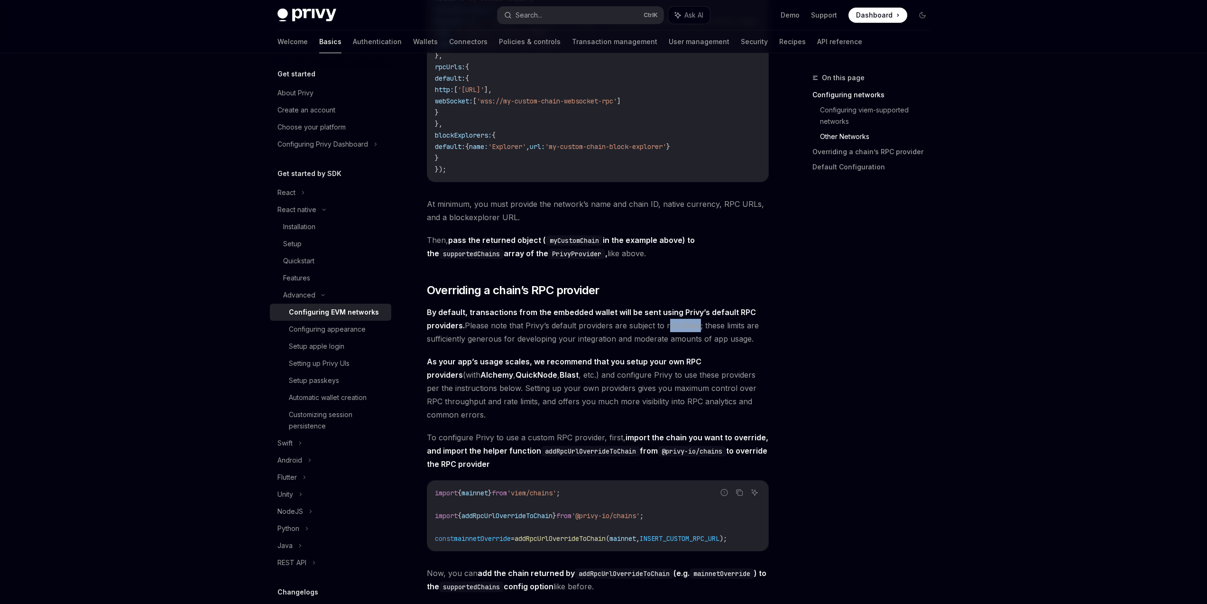
click at [698, 340] on span "By default, transactions from the embedded wallet will be sent using Privy’s de…" at bounding box center [598, 325] width 342 height 40
copy span "rate limit"
click at [569, 12] on button "Search... Ctrl K" at bounding box center [581, 15] width 166 height 17
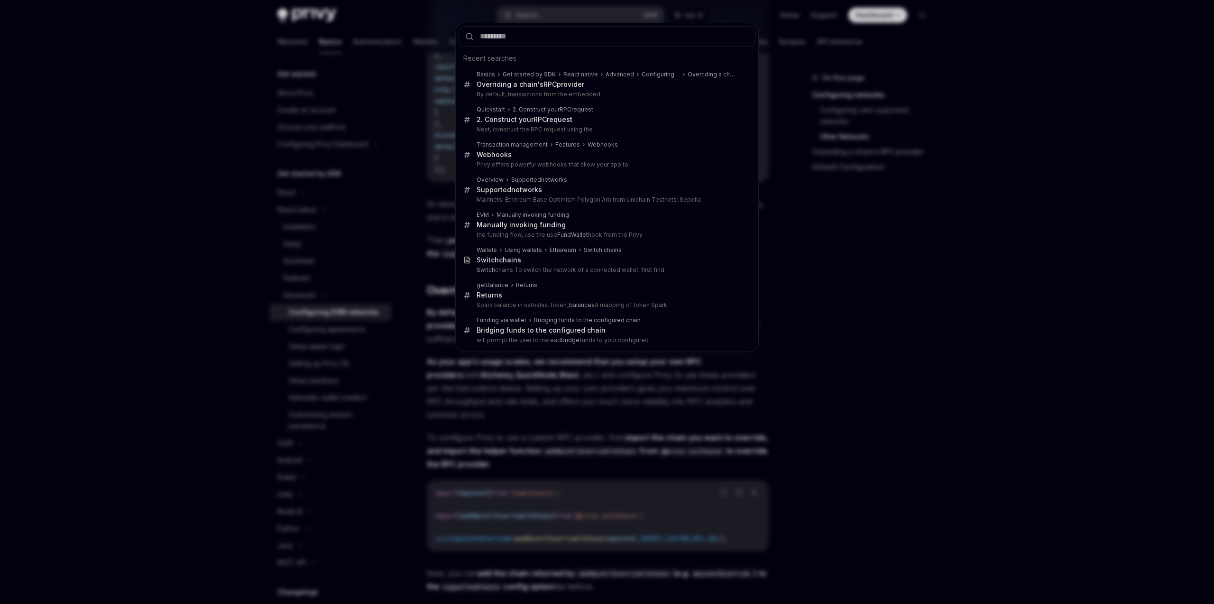
type input "**********"
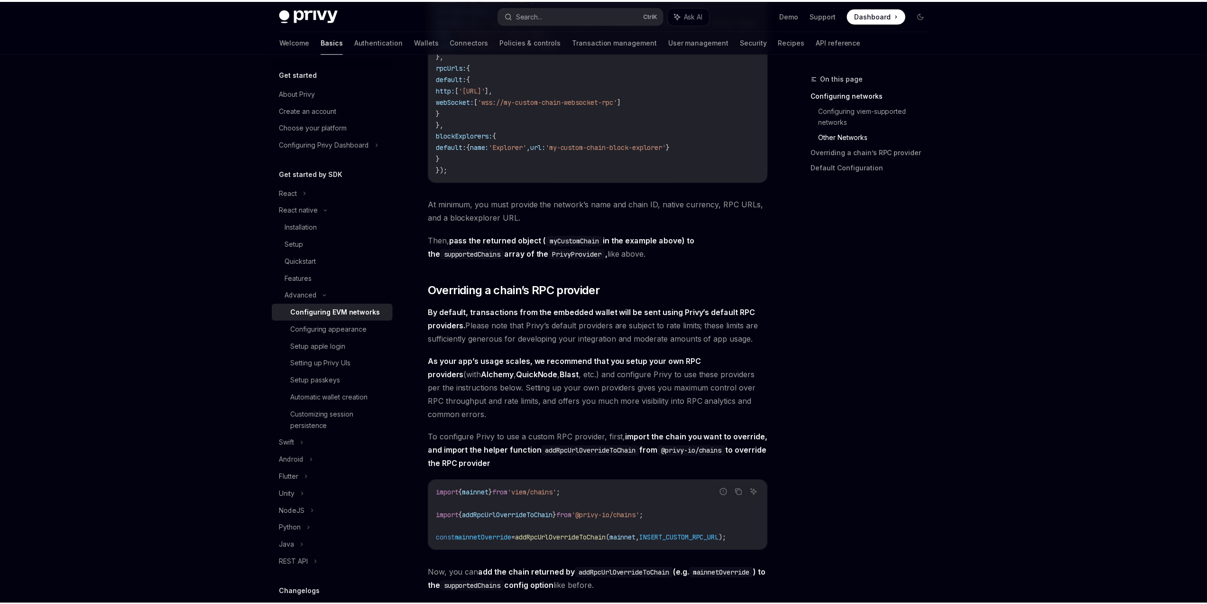
scroll to position [37, 0]
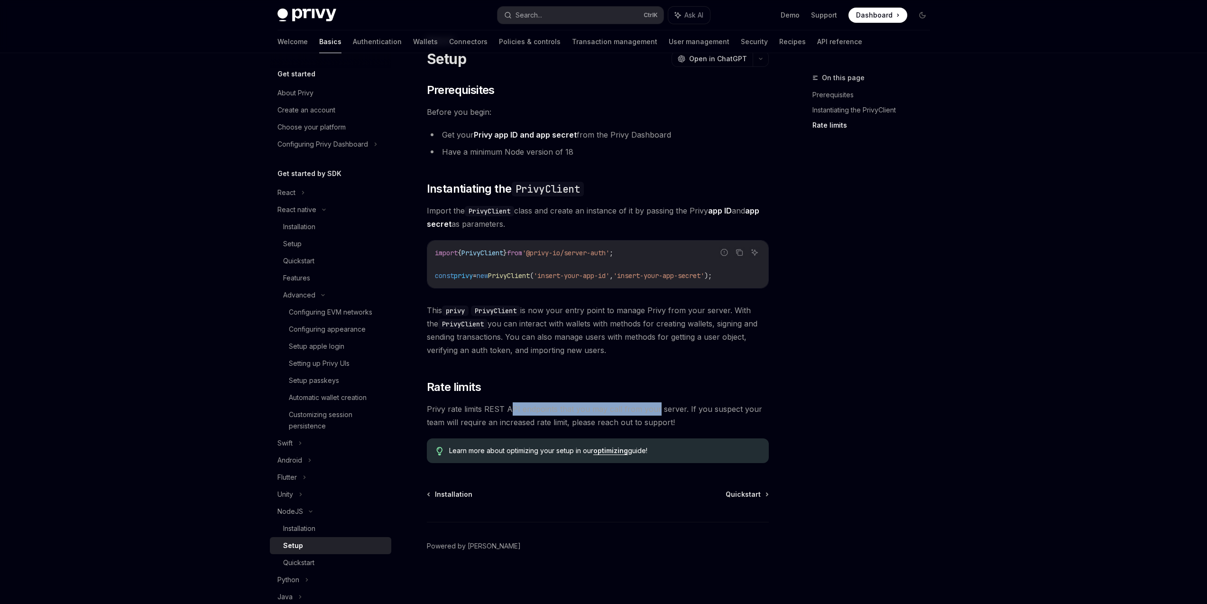
drag, startPoint x: 513, startPoint y: 409, endPoint x: 658, endPoint y: 406, distance: 145.2
click at [657, 406] on span "Privy rate limits REST API endpoints that you may call from your server. If you…" at bounding box center [598, 415] width 342 height 27
click at [675, 407] on span "Privy rate limits REST API endpoints that you may call from your server. If you…" at bounding box center [598, 415] width 342 height 27
click at [710, 428] on span "Privy rate limits REST API endpoints that you may call from your server. If you…" at bounding box center [598, 415] width 342 height 27
click at [612, 453] on link "optimizing" at bounding box center [610, 450] width 35 height 9
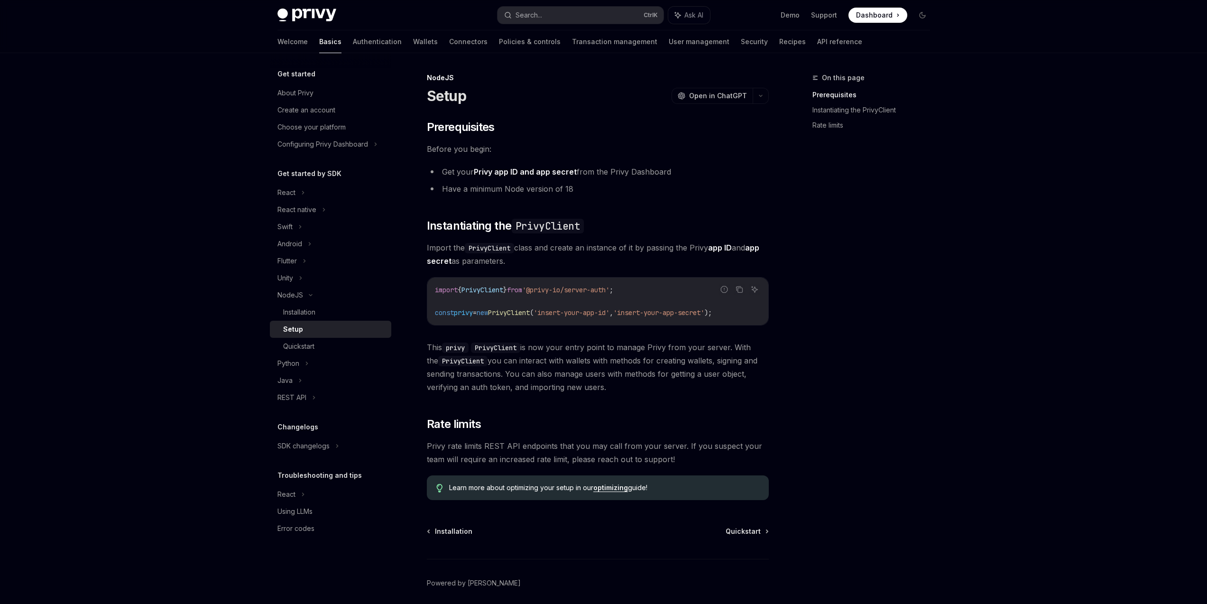
type textarea "*"
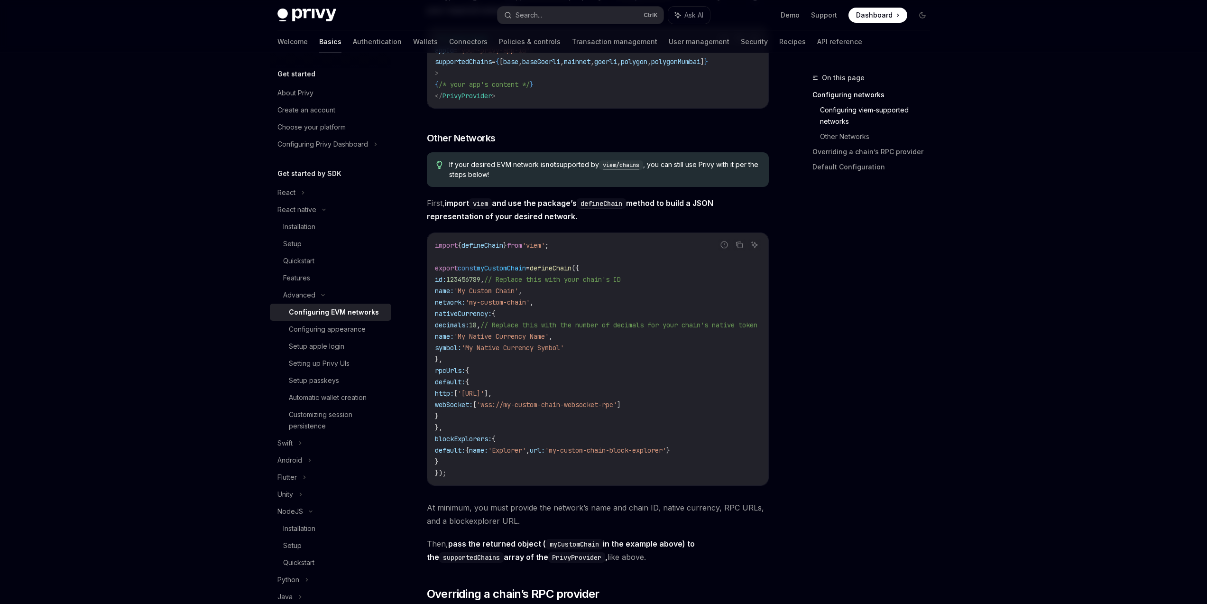
scroll to position [797, 0]
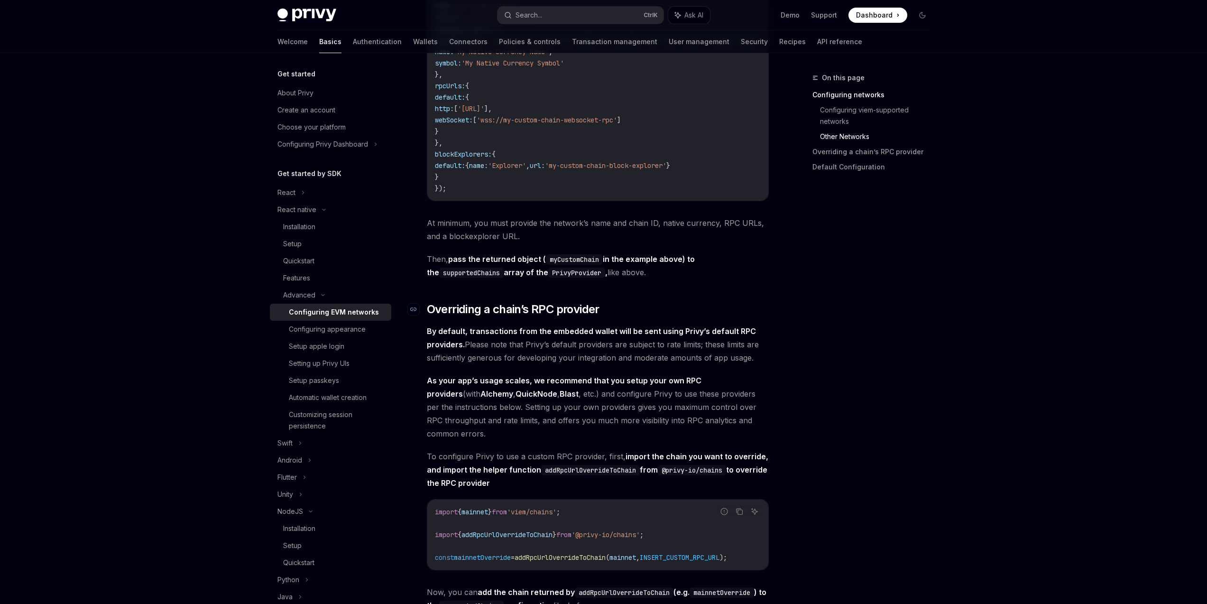
click at [525, 317] on span "Overriding a chain’s RPC provider" at bounding box center [513, 309] width 173 height 15
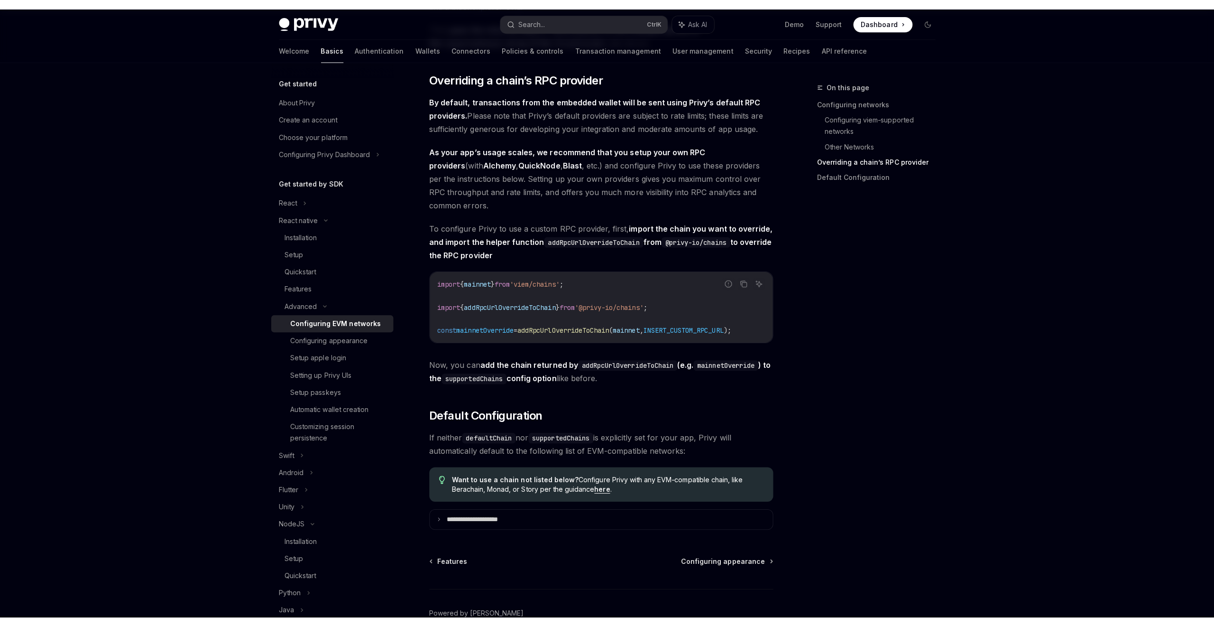
scroll to position [1038, 0]
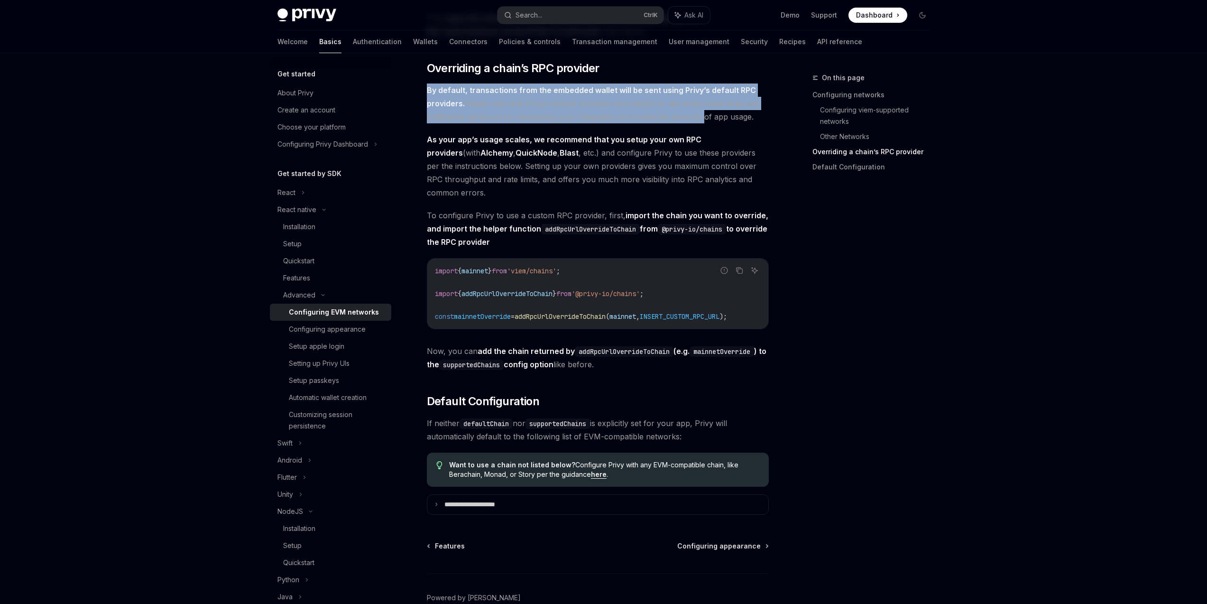
drag, startPoint x: 428, startPoint y: 101, endPoint x: 719, endPoint y: 125, distance: 291.7
click at [702, 123] on span "By default, transactions from the embedded wallet will be sent using Privy’s de…" at bounding box center [598, 103] width 342 height 40
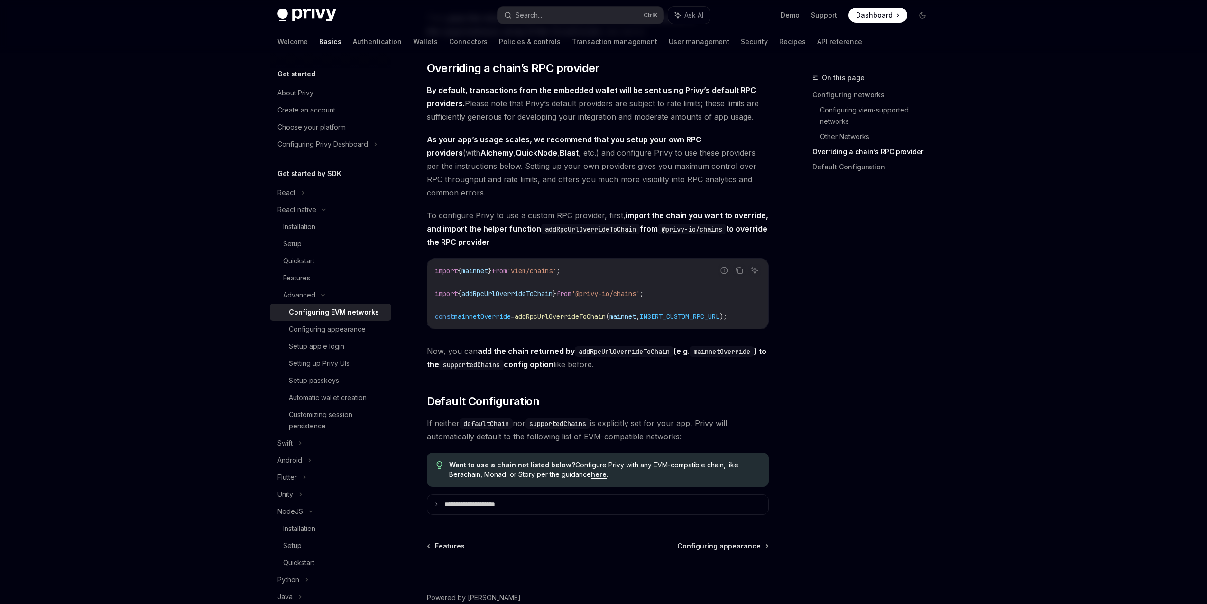
click at [723, 123] on span "By default, transactions from the embedded wallet will be sent using Privy’s de…" at bounding box center [598, 103] width 342 height 40
click at [583, 17] on button "Search... Ctrl K" at bounding box center [581, 15] width 166 height 17
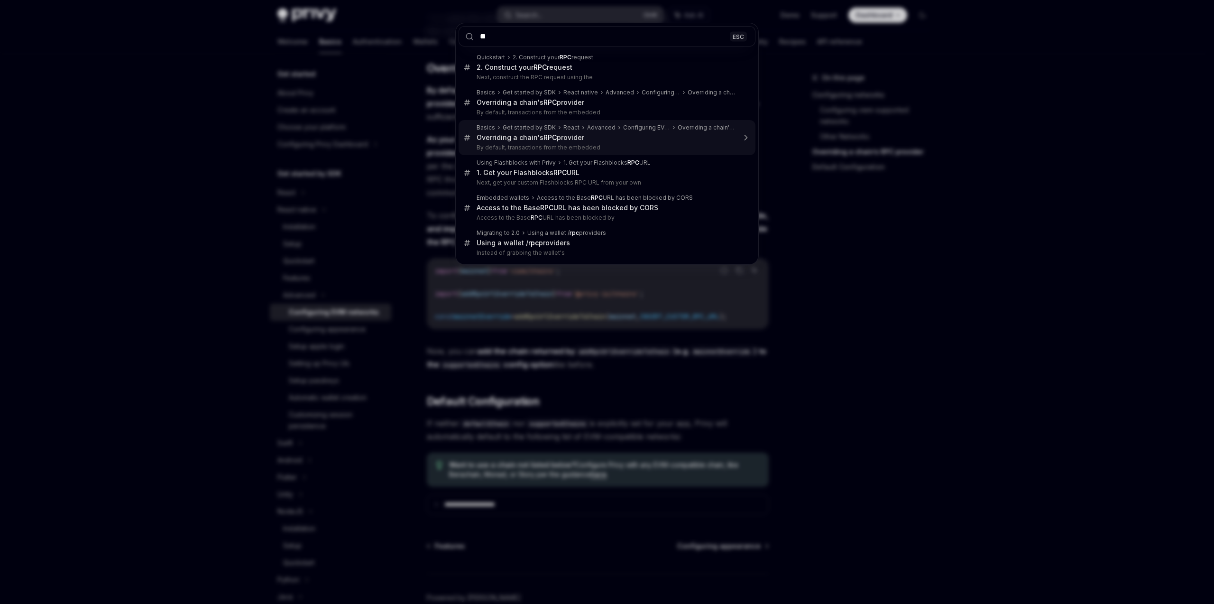
type input "*"
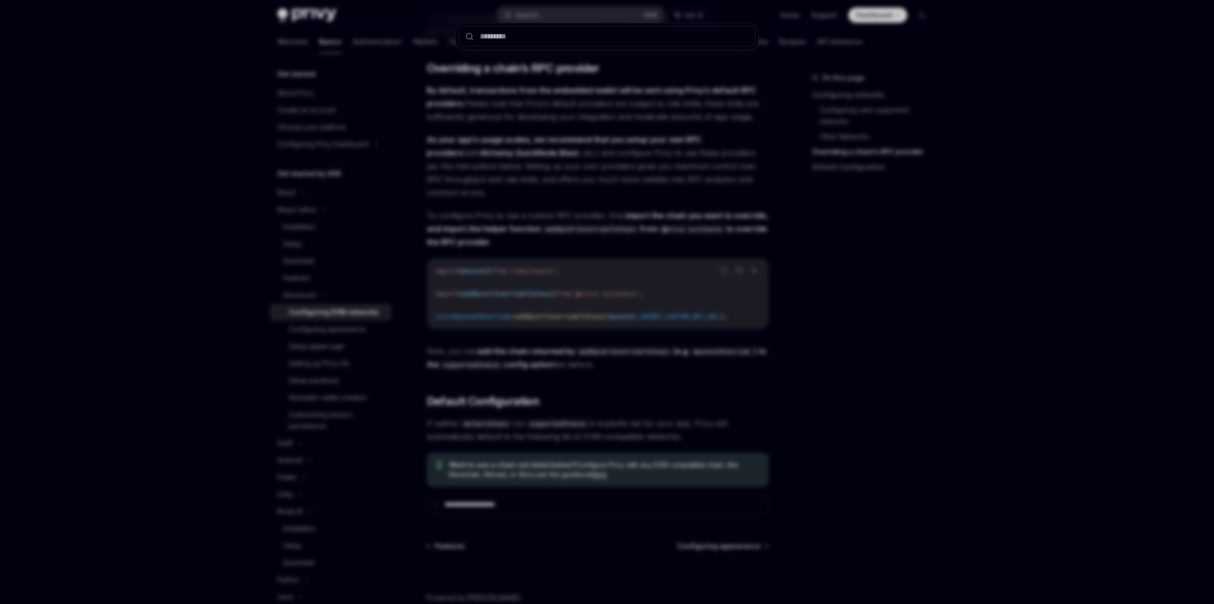
type input "*"
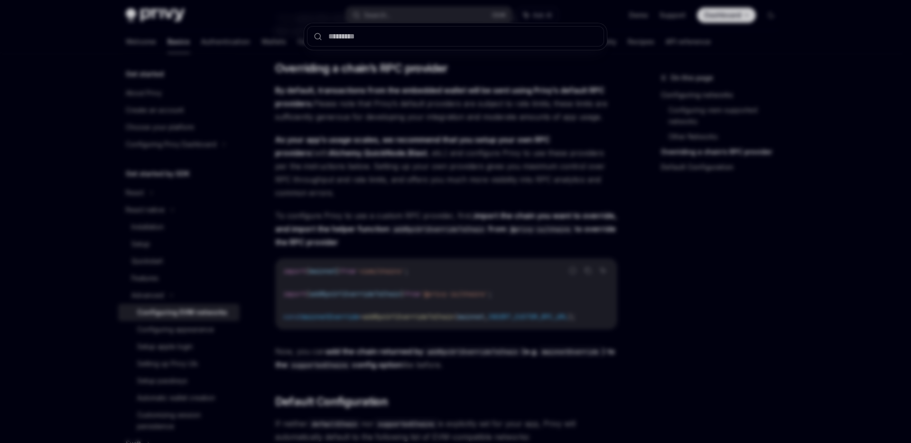
type textarea "*"
